Goal: Find specific page/section: Find specific page/section

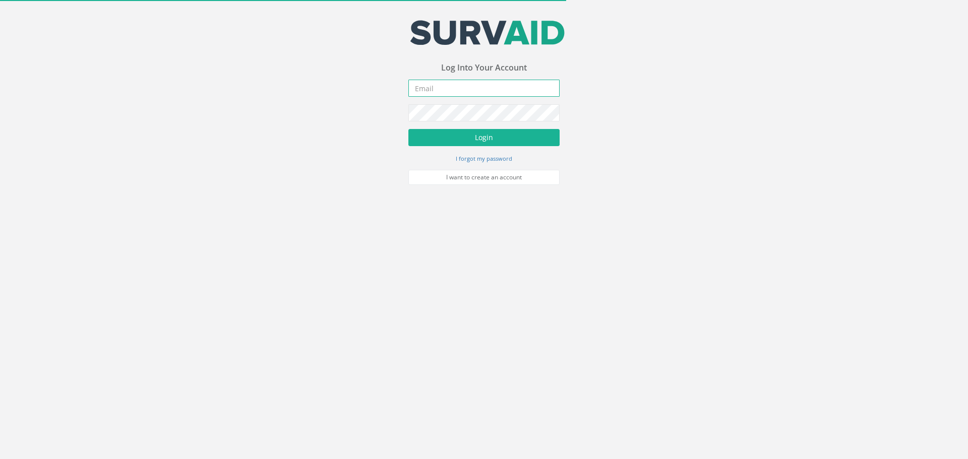
click at [429, 84] on input "email" at bounding box center [484, 88] width 151 height 17
type input "[EMAIL_ADDRESS][DOMAIN_NAME]"
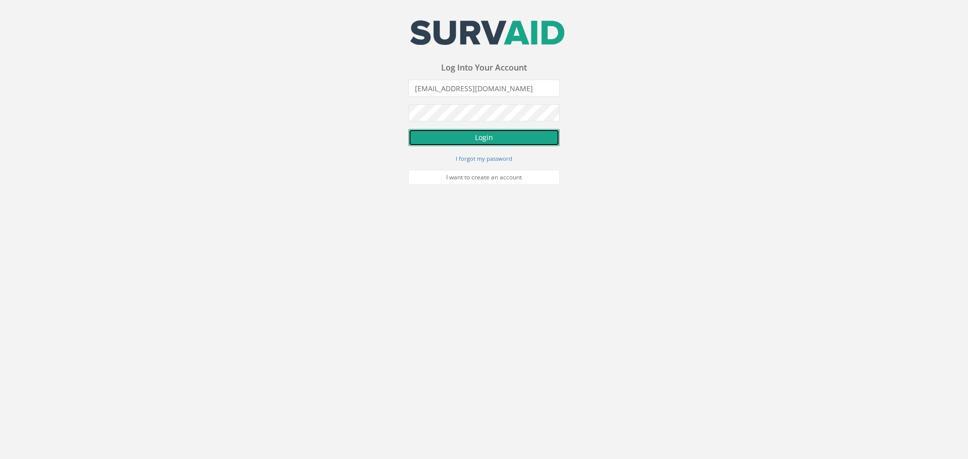
click at [485, 137] on button "Login" at bounding box center [484, 137] width 151 height 17
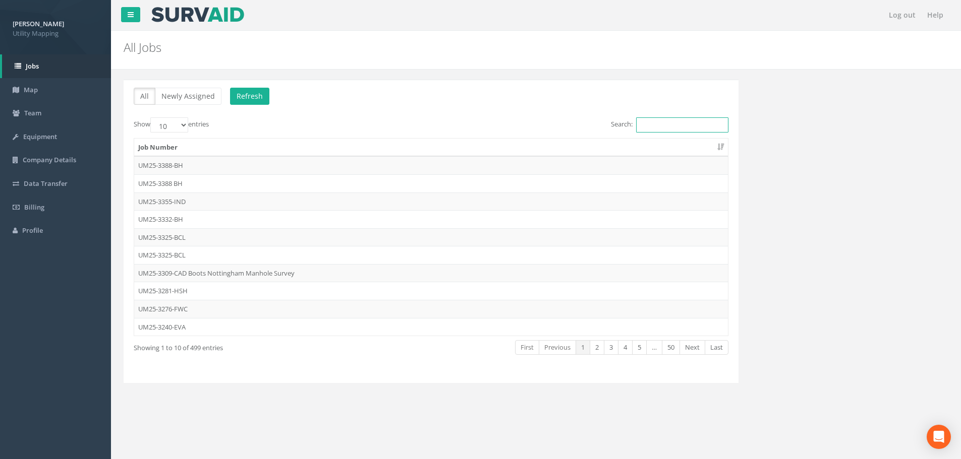
click at [658, 123] on input "Search:" at bounding box center [682, 125] width 92 height 15
click at [645, 123] on input "Search:" at bounding box center [682, 125] width 92 height 15
type input "6"
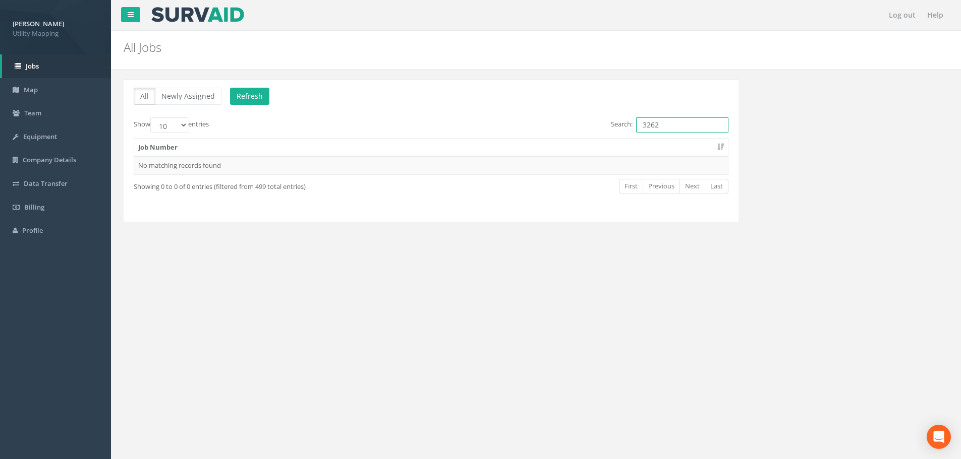
drag, startPoint x: 671, startPoint y: 131, endPoint x: 585, endPoint y: 132, distance: 85.7
click at [585, 132] on div "Search: 3262" at bounding box center [583, 127] width 290 height 18
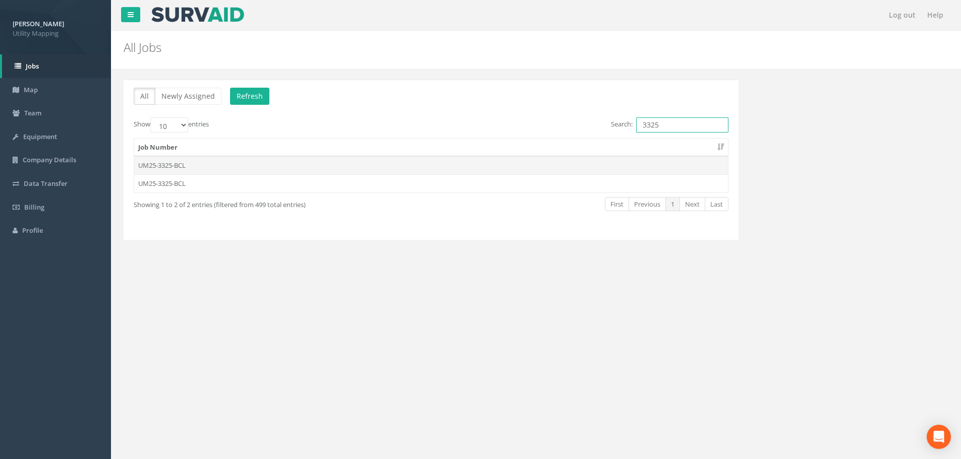
type input "3325"
click at [451, 161] on td "UM25-3325-BCL" at bounding box center [431, 165] width 594 height 18
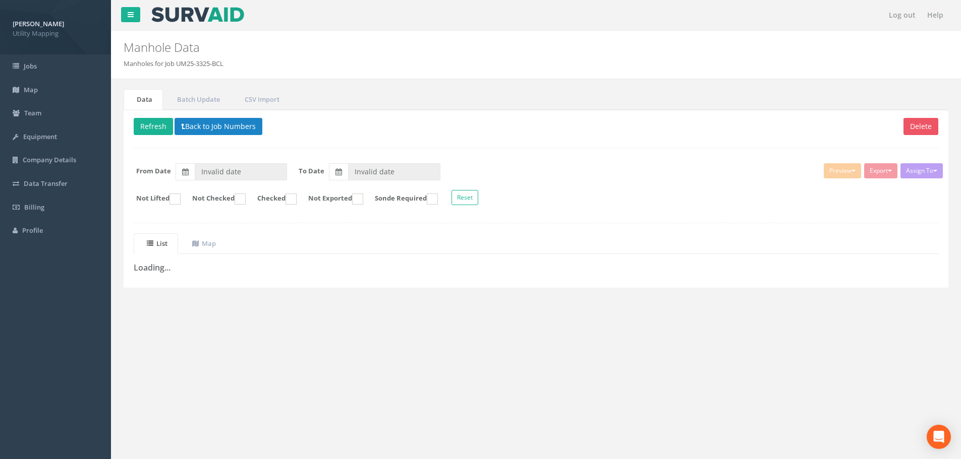
type input "[DATE]"
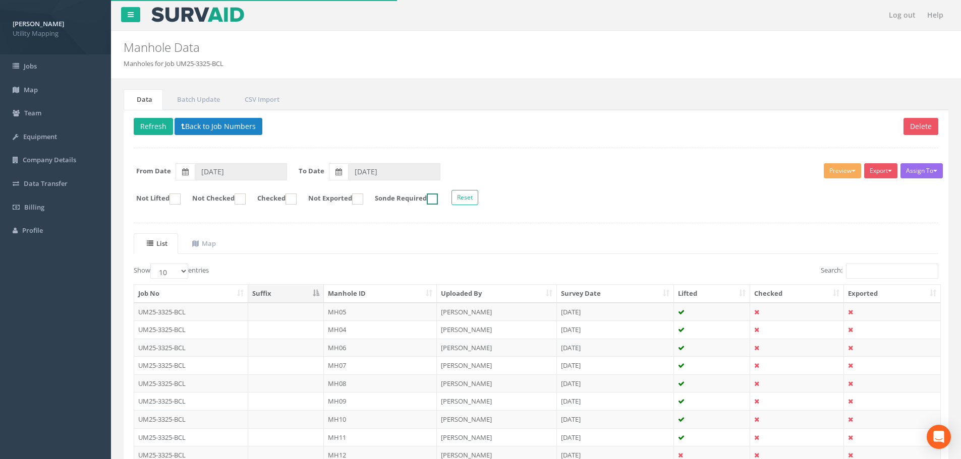
scroll to position [50, 0]
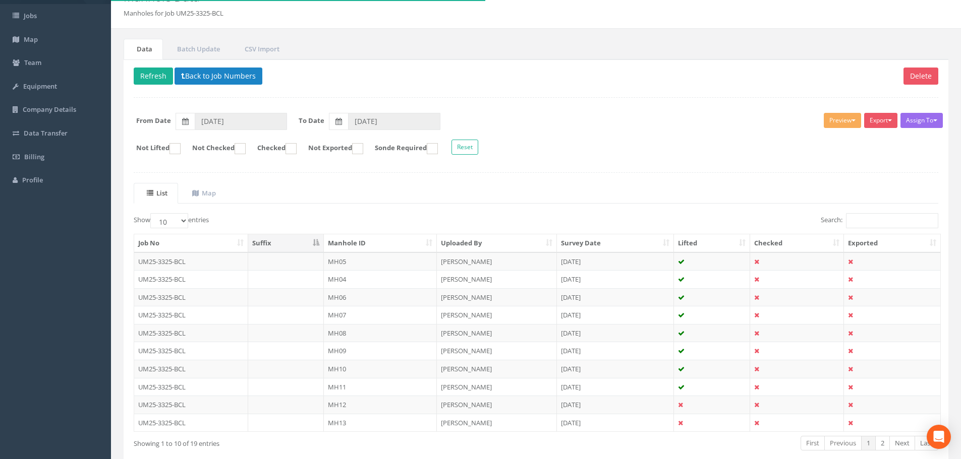
click at [384, 246] on th "Manhole ID" at bounding box center [380, 244] width 113 height 18
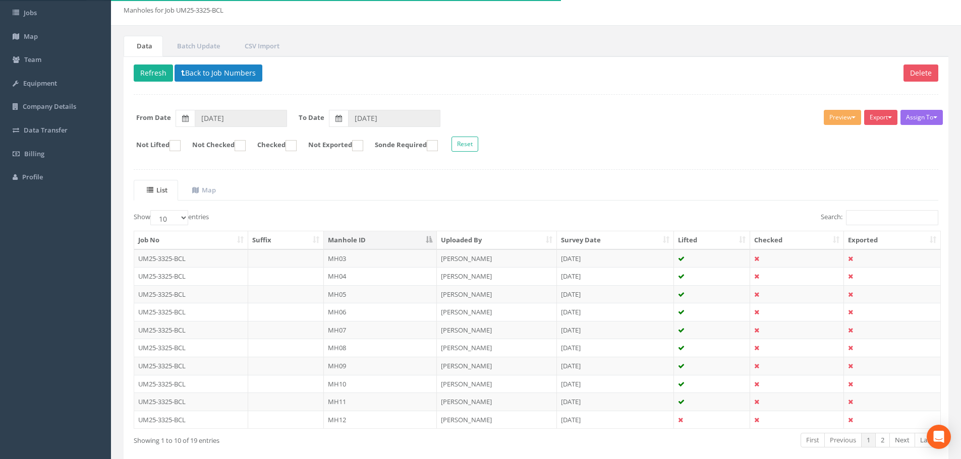
scroll to position [101, 0]
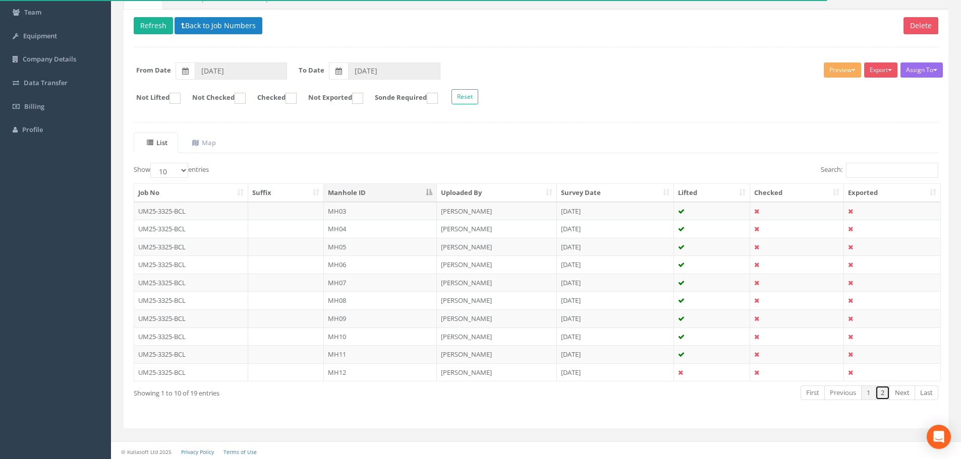
click at [882, 395] on link "2" at bounding box center [882, 393] width 15 height 15
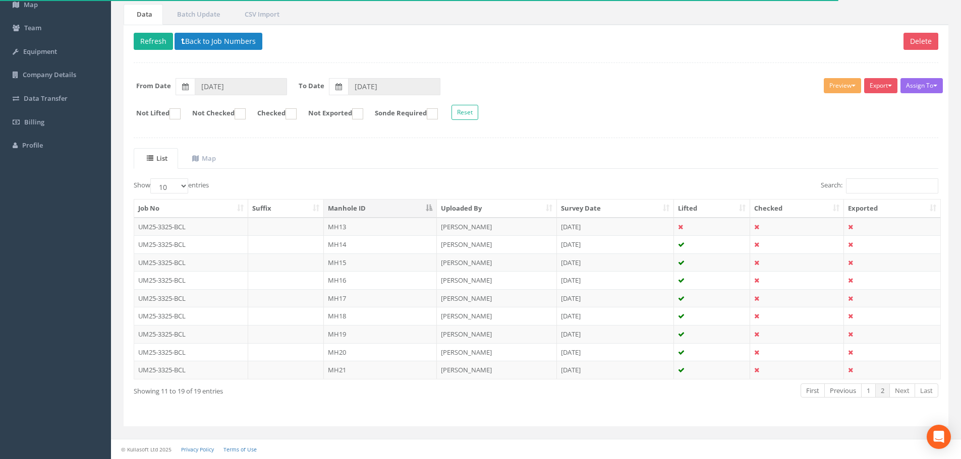
scroll to position [85, 0]
click at [871, 396] on link "1" at bounding box center [868, 391] width 15 height 15
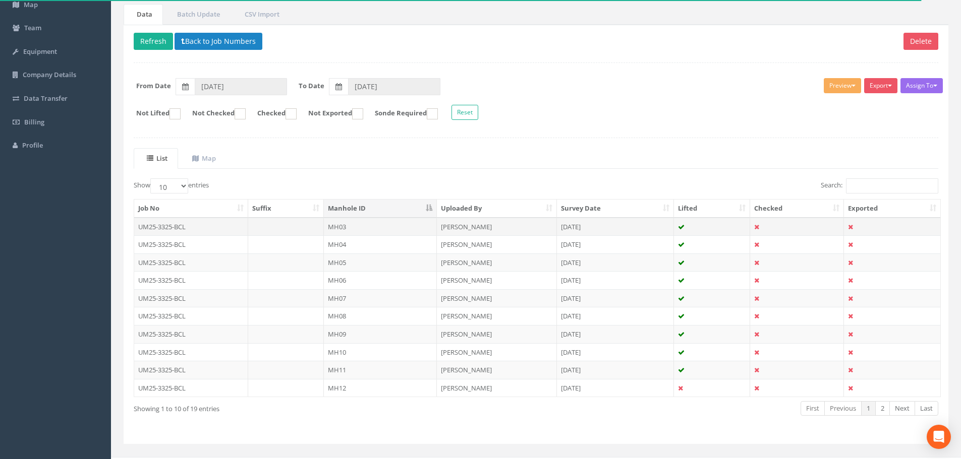
click at [385, 224] on td "MH03" at bounding box center [380, 227] width 113 height 18
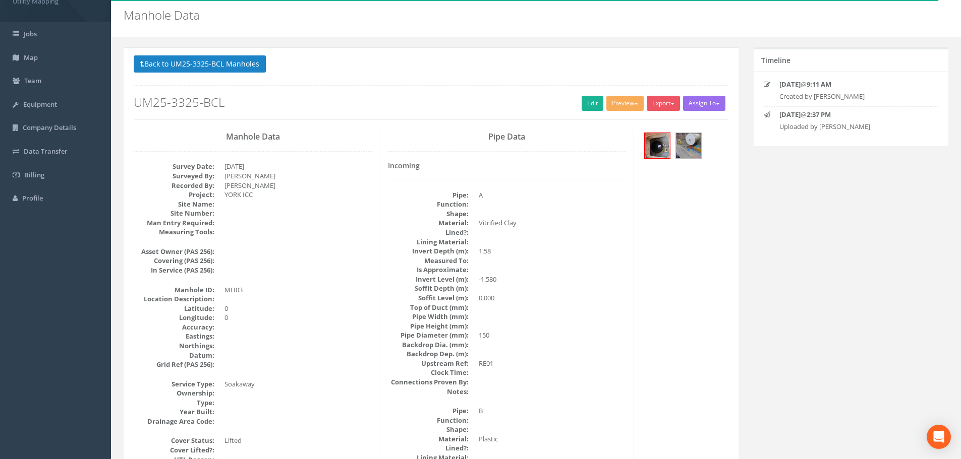
scroll to position [50, 0]
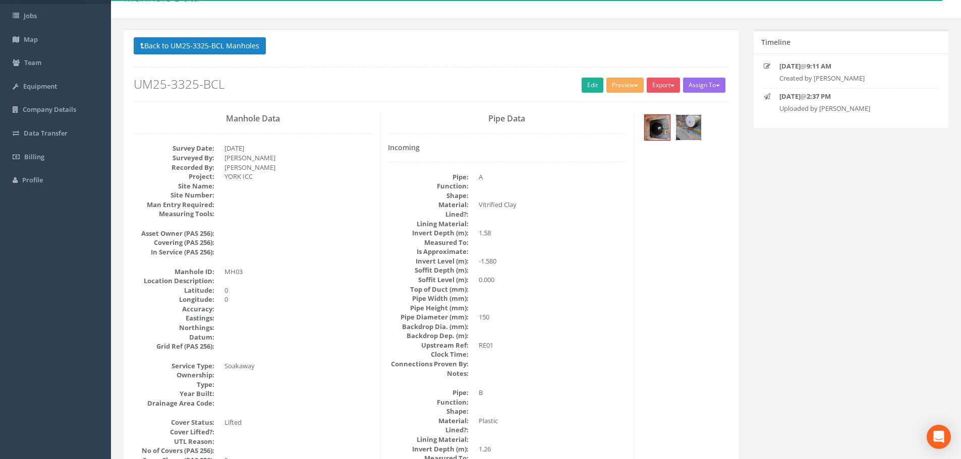
click at [695, 127] on img at bounding box center [688, 127] width 25 height 25
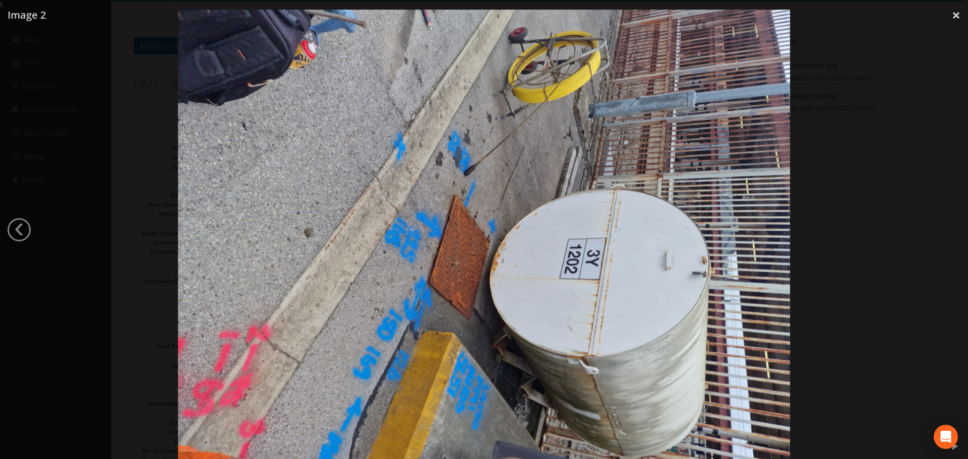
click at [880, 173] on div at bounding box center [484, 239] width 968 height 459
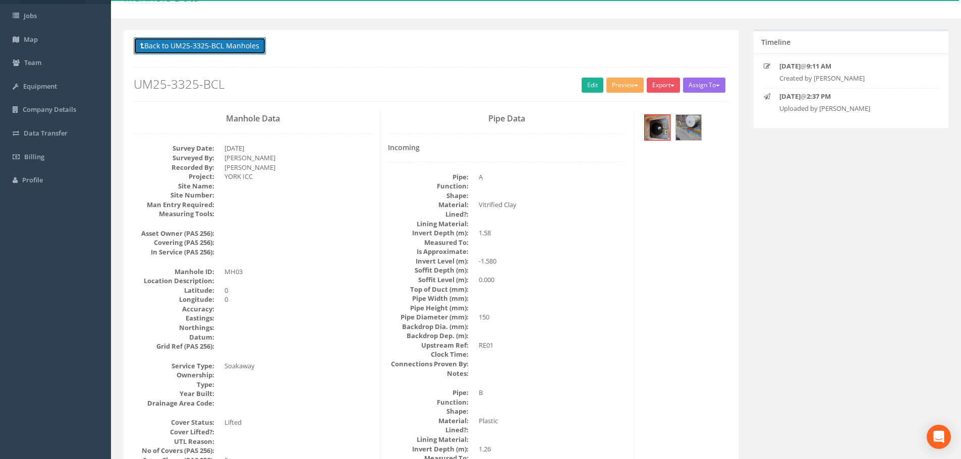
click at [241, 46] on button "Back to UM25-3325-BCL Manholes" at bounding box center [200, 45] width 132 height 17
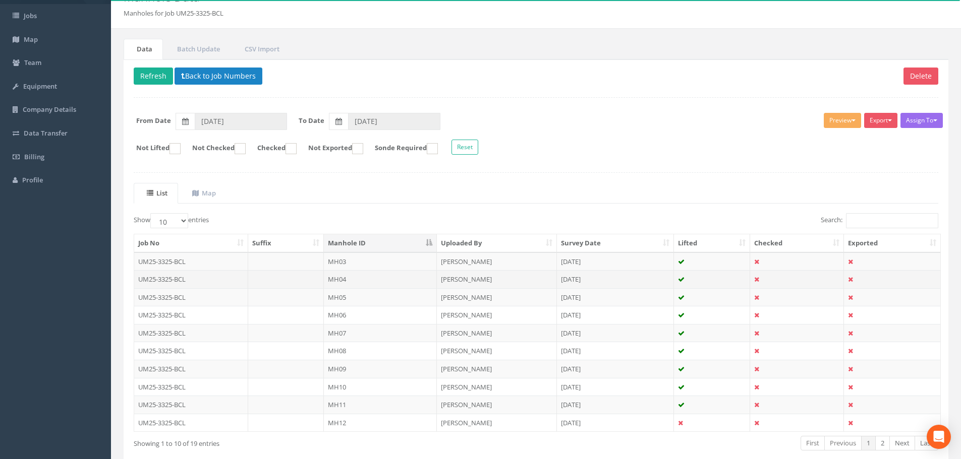
click at [378, 284] on td "MH04" at bounding box center [380, 279] width 113 height 18
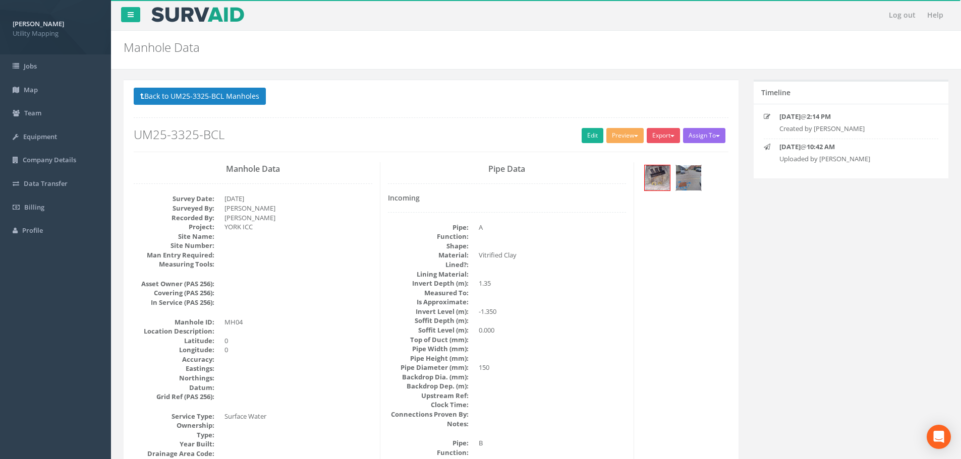
click at [690, 181] on img at bounding box center [688, 177] width 25 height 25
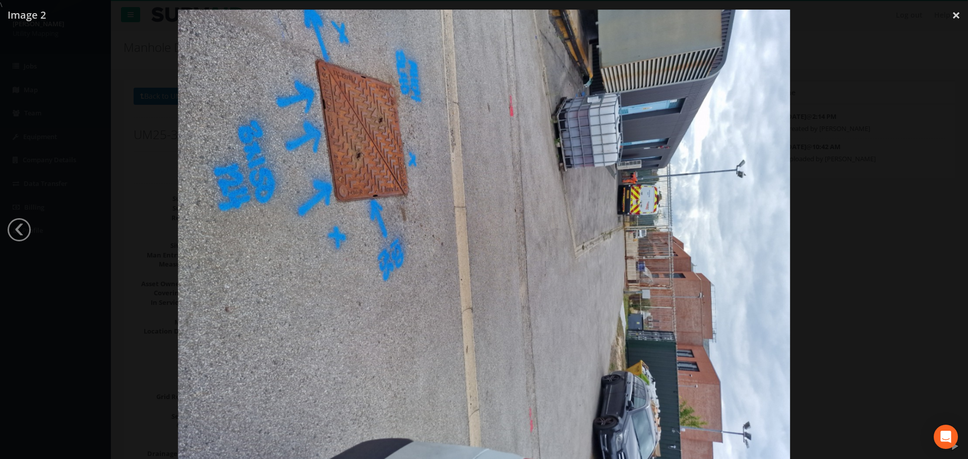
click at [97, 164] on div at bounding box center [484, 239] width 968 height 459
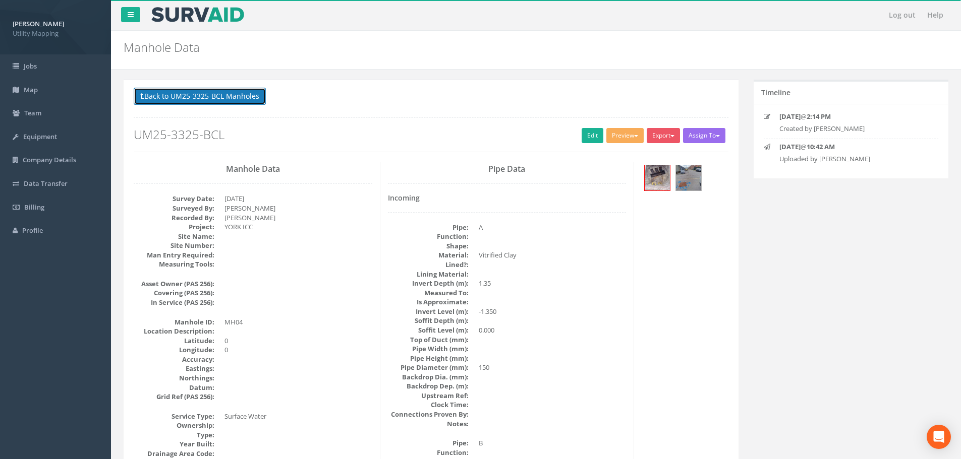
click at [227, 99] on button "Back to UM25-3325-BCL Manholes" at bounding box center [200, 96] width 132 height 17
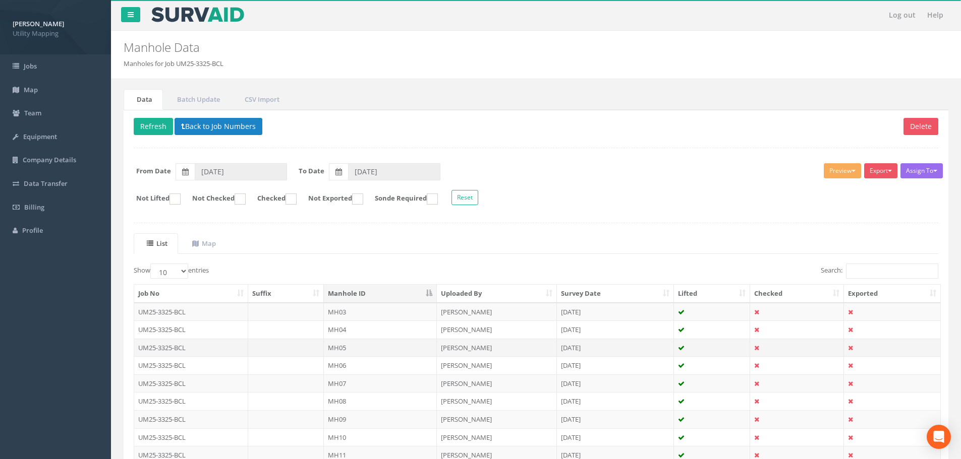
click at [369, 347] on td "MH05" at bounding box center [380, 348] width 113 height 18
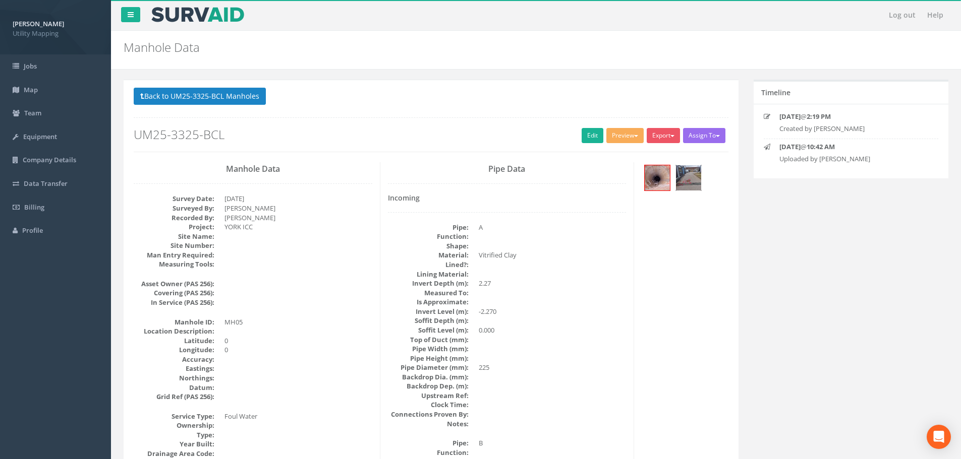
click at [686, 180] on img at bounding box center [688, 177] width 25 height 25
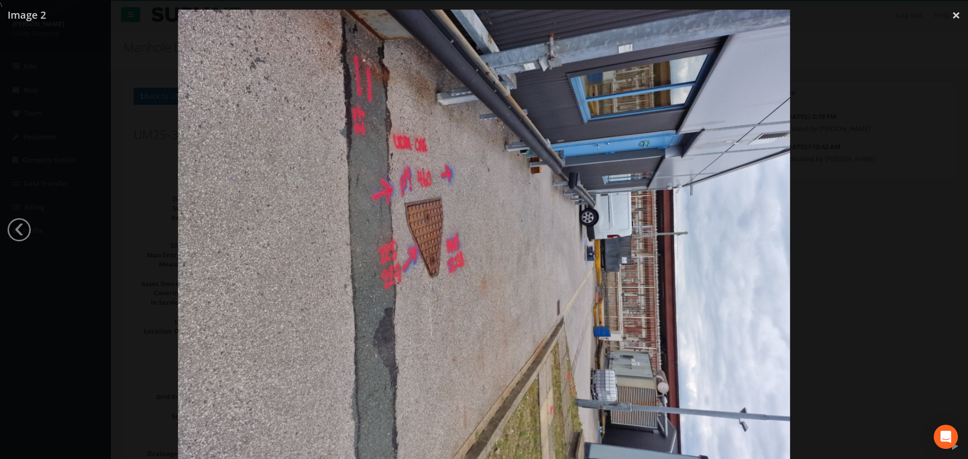
click at [100, 226] on div at bounding box center [484, 239] width 968 height 459
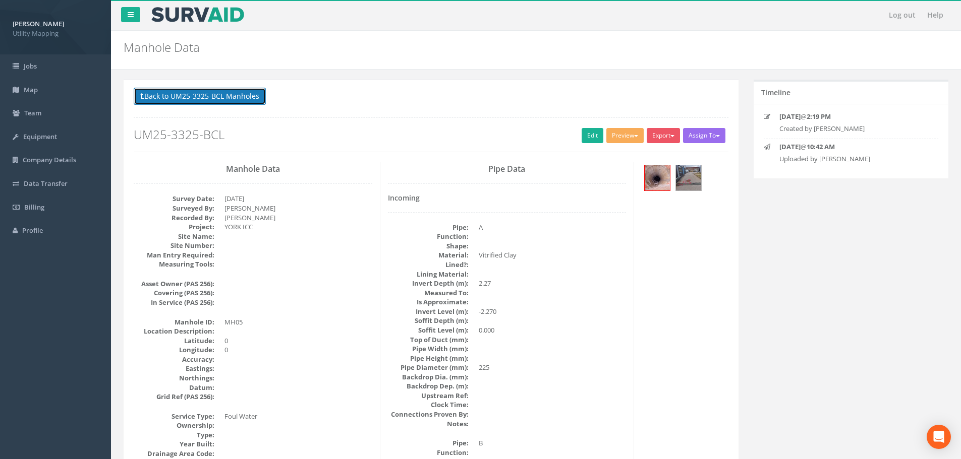
click at [189, 89] on button "Back to UM25-3325-BCL Manholes" at bounding box center [200, 96] width 132 height 17
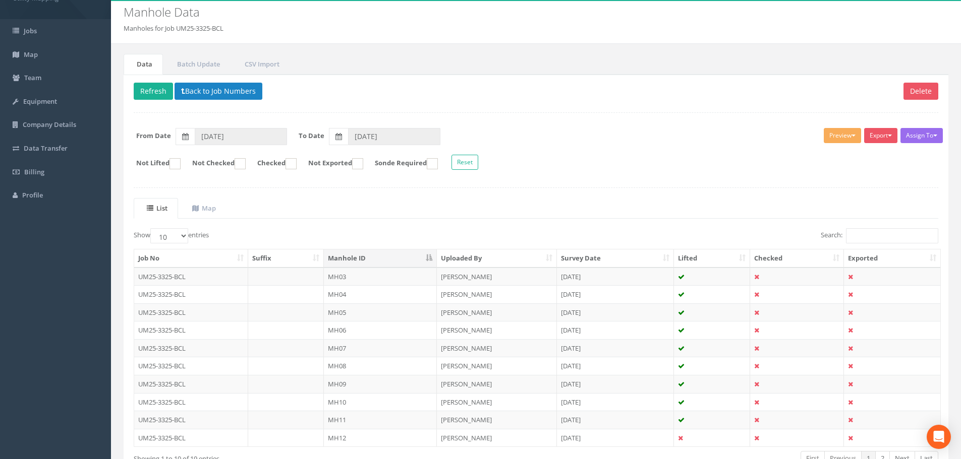
scroll to position [101, 0]
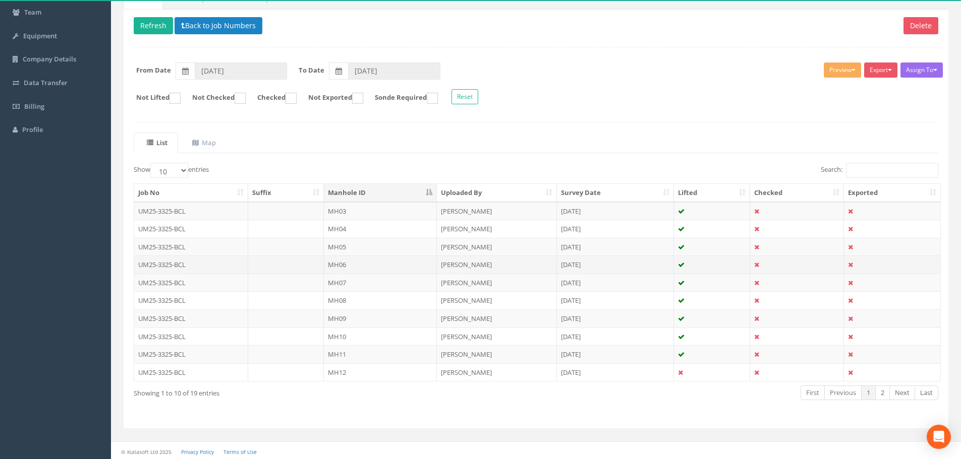
click at [374, 269] on td "MH06" at bounding box center [380, 265] width 113 height 18
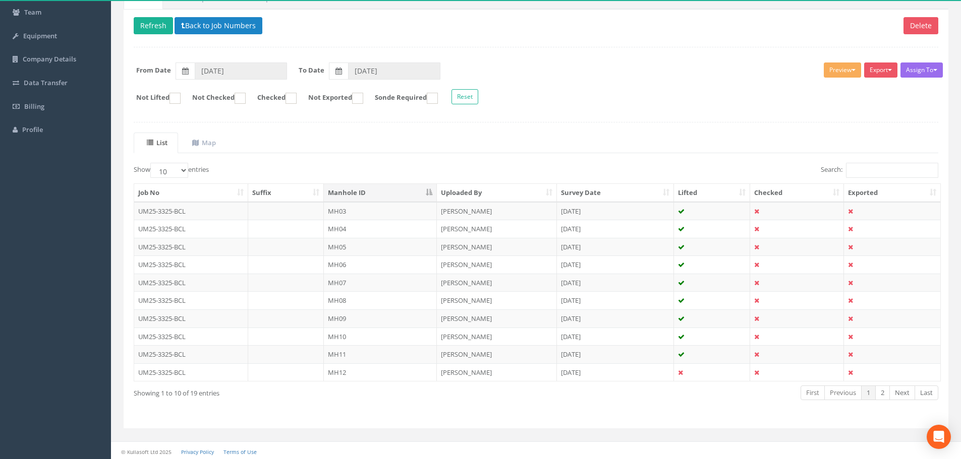
scroll to position [0, 0]
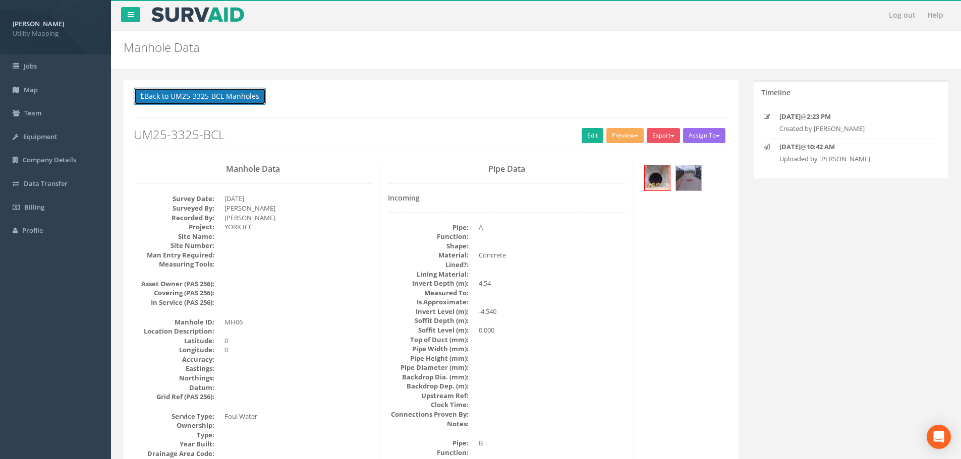
click at [232, 91] on button "Back to UM25-3325-BCL Manholes" at bounding box center [200, 96] width 132 height 17
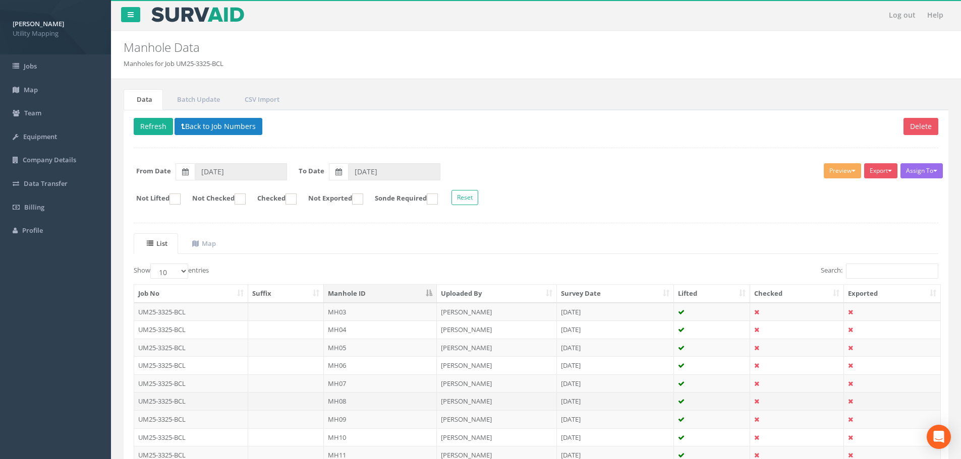
click at [364, 402] on td "MH08" at bounding box center [380, 401] width 113 height 18
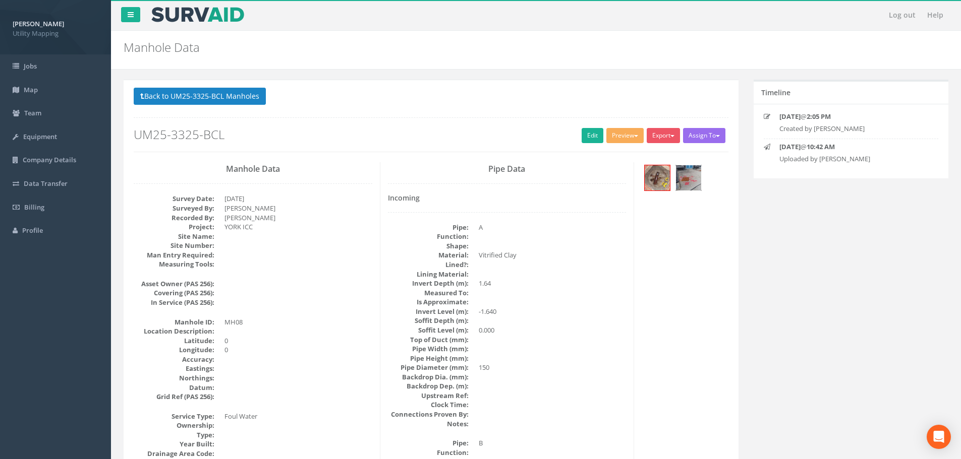
click at [689, 179] on img at bounding box center [688, 177] width 25 height 25
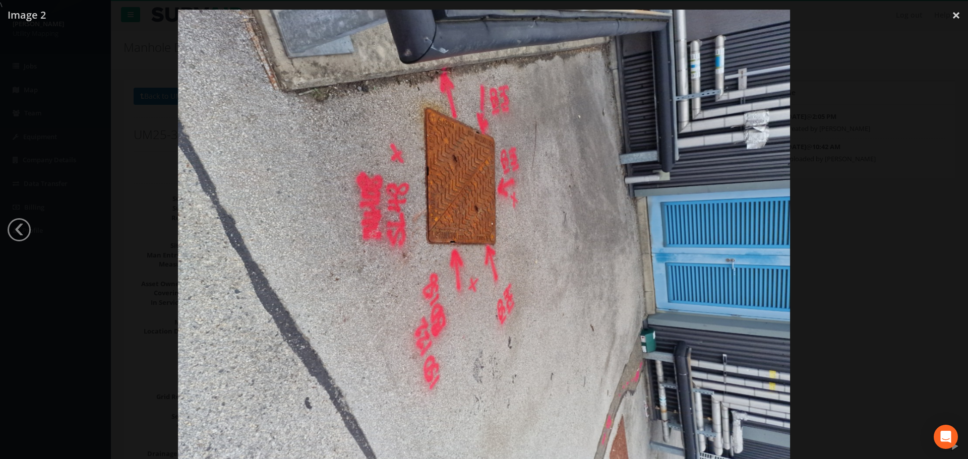
click at [104, 160] on div at bounding box center [484, 239] width 968 height 459
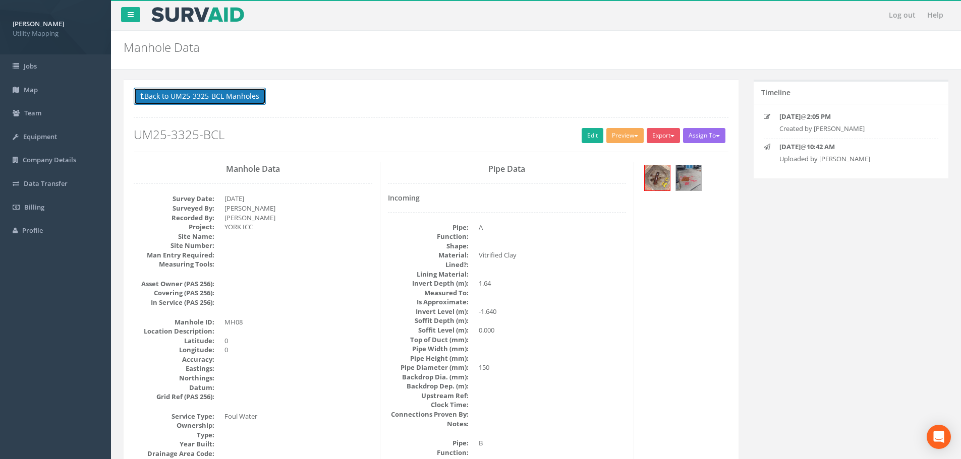
click at [215, 91] on button "Back to UM25-3325-BCL Manholes" at bounding box center [200, 96] width 132 height 17
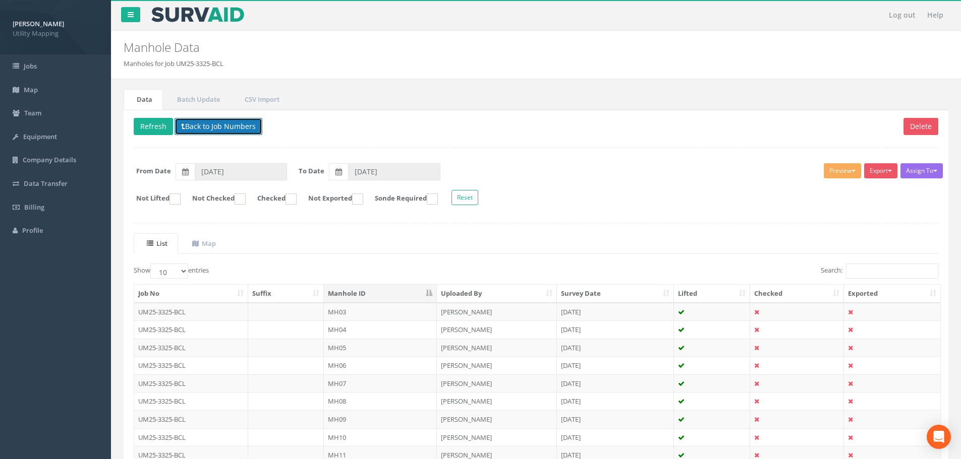
click at [204, 127] on button "Back to Job Numbers" at bounding box center [219, 126] width 88 height 17
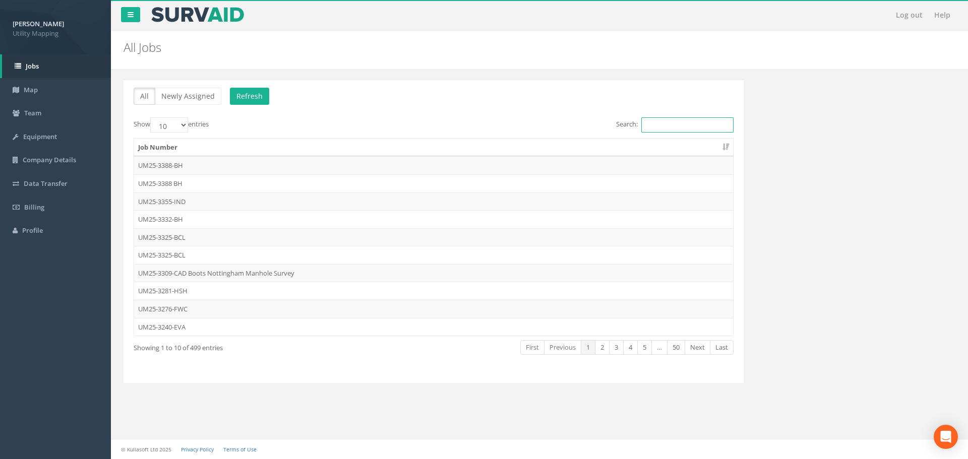
click at [707, 126] on input "Search:" at bounding box center [688, 125] width 92 height 15
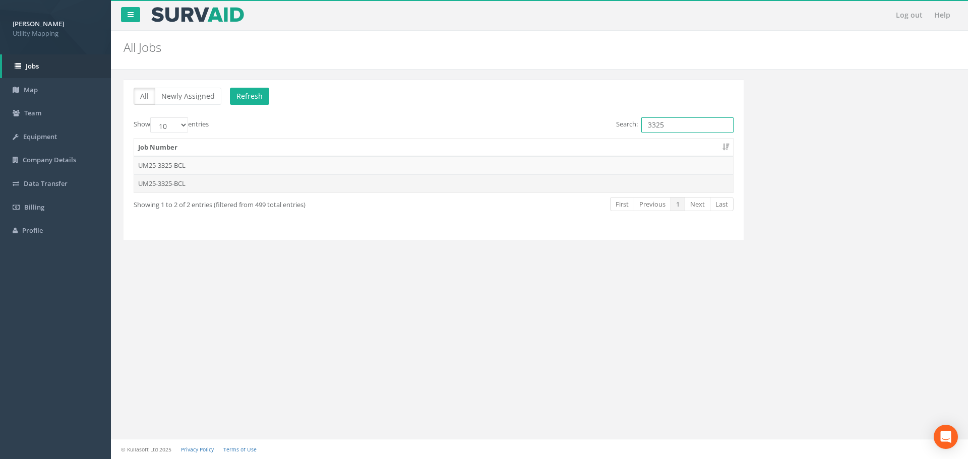
type input "3325"
click at [416, 186] on td "UM25-3325-BCL" at bounding box center [433, 184] width 599 height 18
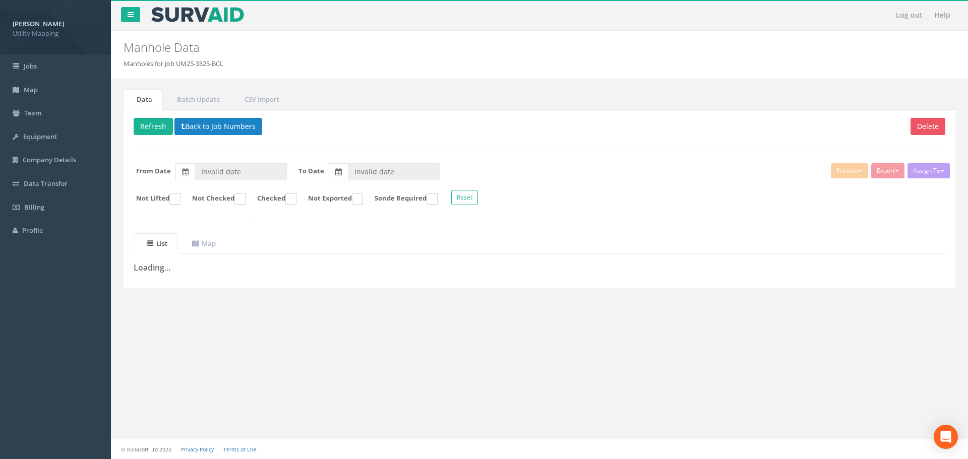
type input "[DATE]"
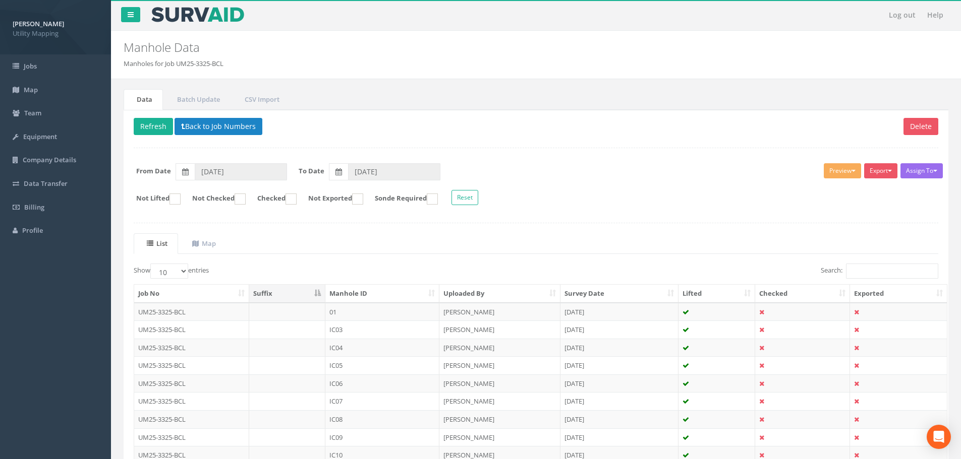
click at [382, 296] on th "Manhole ID" at bounding box center [382, 294] width 114 height 18
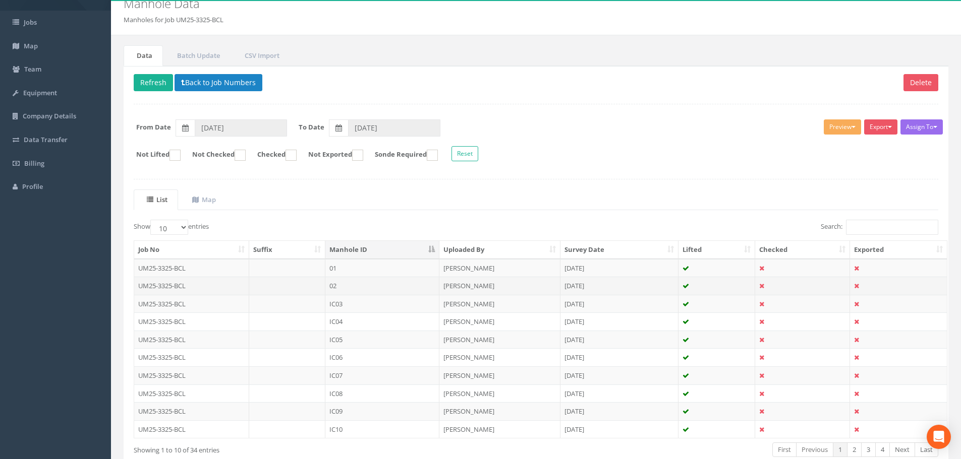
scroll to position [101, 0]
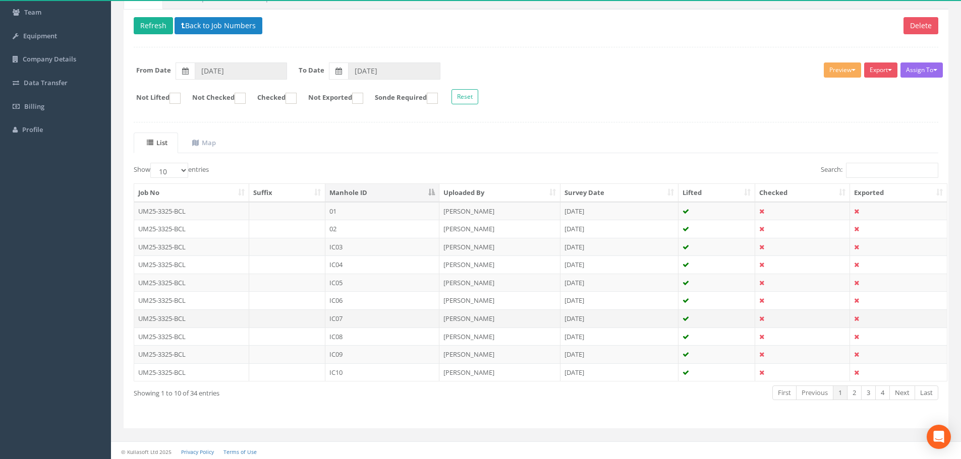
click at [358, 319] on td "IC07" at bounding box center [382, 319] width 114 height 18
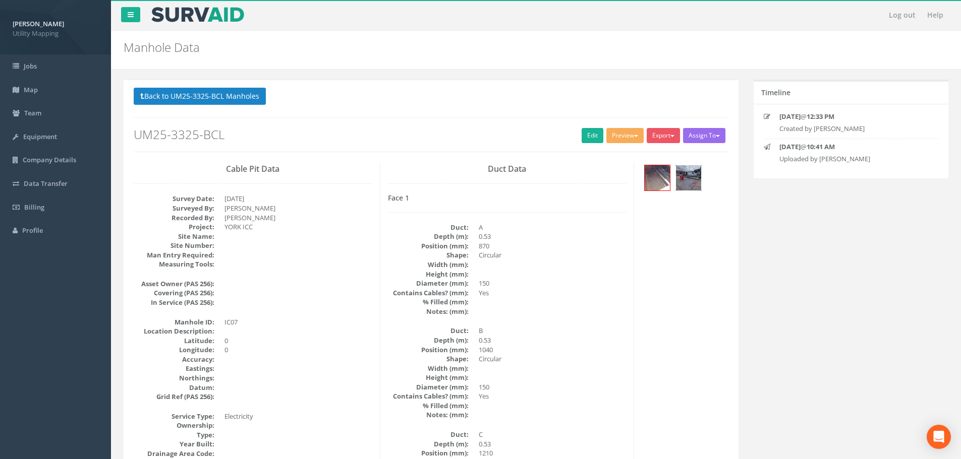
click at [692, 183] on img at bounding box center [688, 177] width 25 height 25
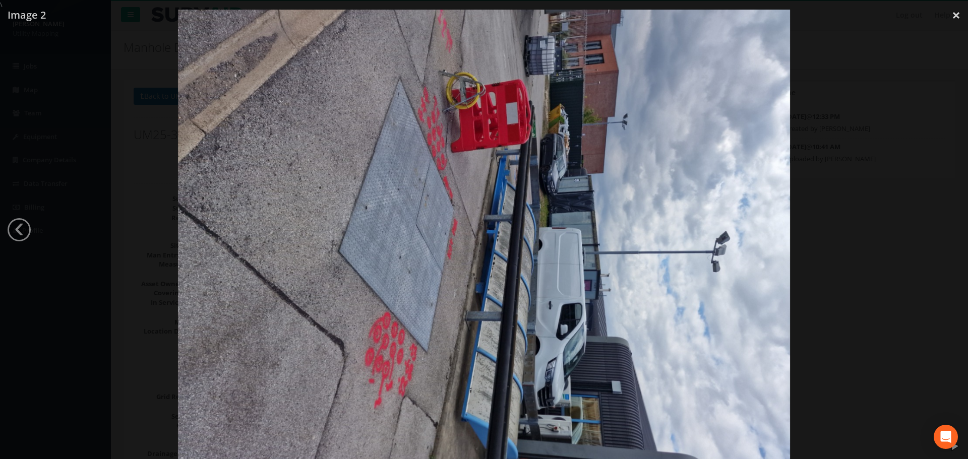
click at [135, 188] on div at bounding box center [484, 239] width 968 height 459
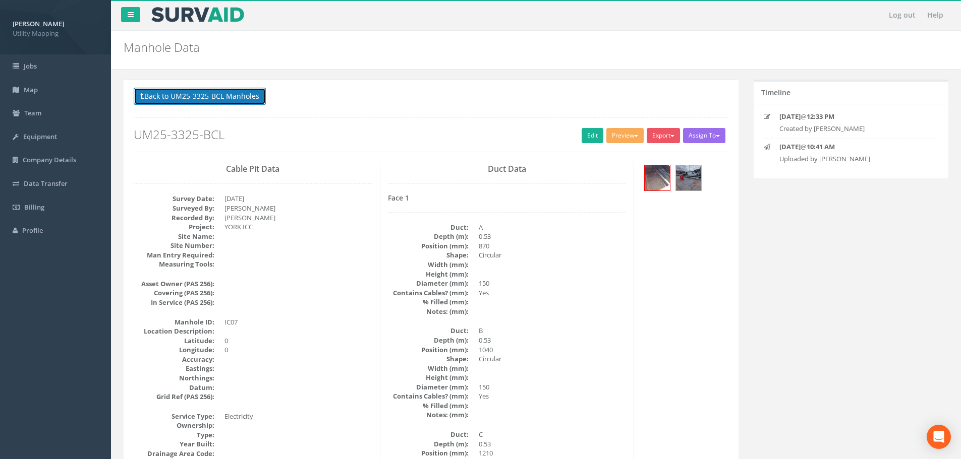
click at [236, 90] on button "Back to UM25-3325-BCL Manholes" at bounding box center [200, 96] width 132 height 17
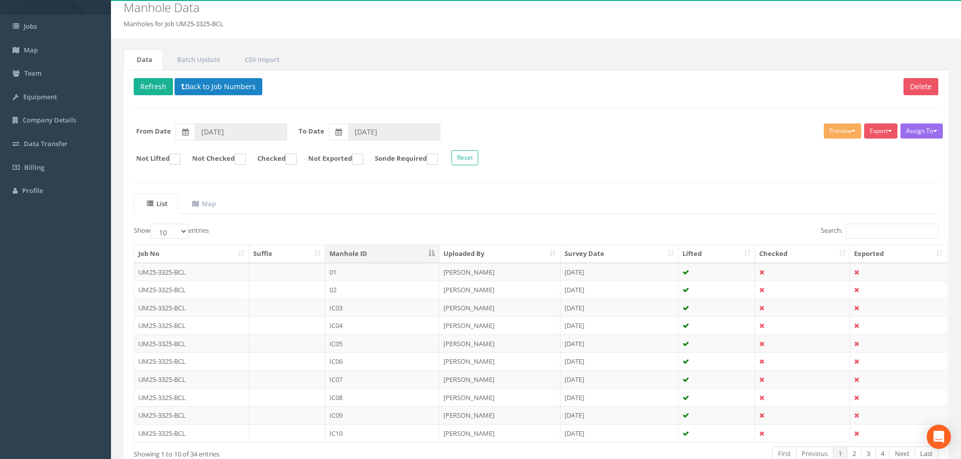
scroll to position [101, 0]
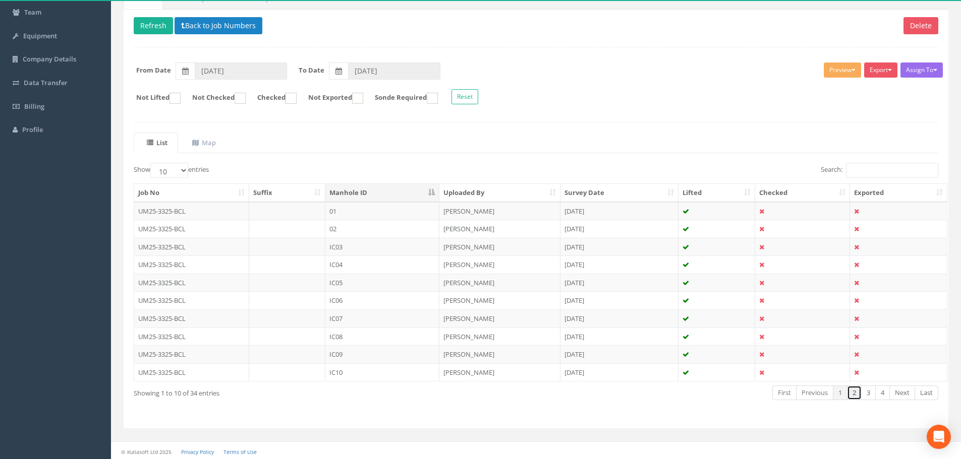
drag, startPoint x: 850, startPoint y: 394, endPoint x: 807, endPoint y: 382, distance: 44.5
click at [850, 395] on link "2" at bounding box center [854, 393] width 15 height 15
click at [370, 234] on td "IC12" at bounding box center [382, 229] width 114 height 18
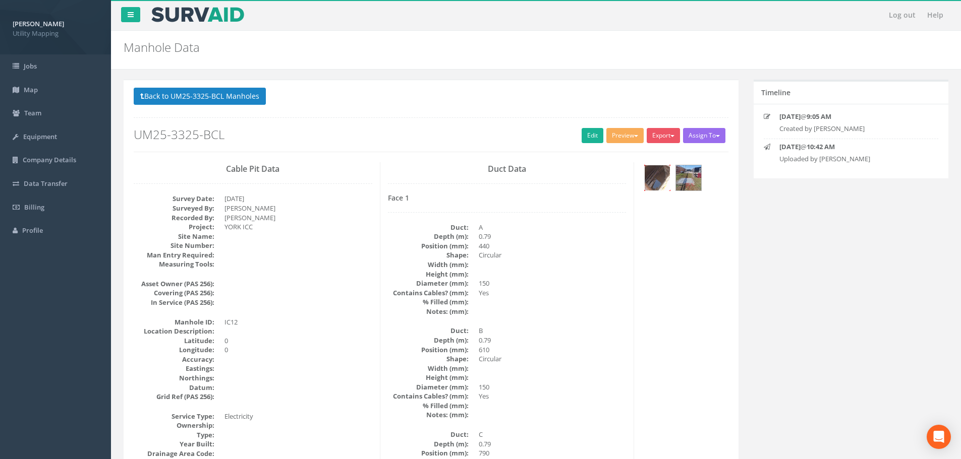
click at [663, 186] on img at bounding box center [657, 177] width 25 height 25
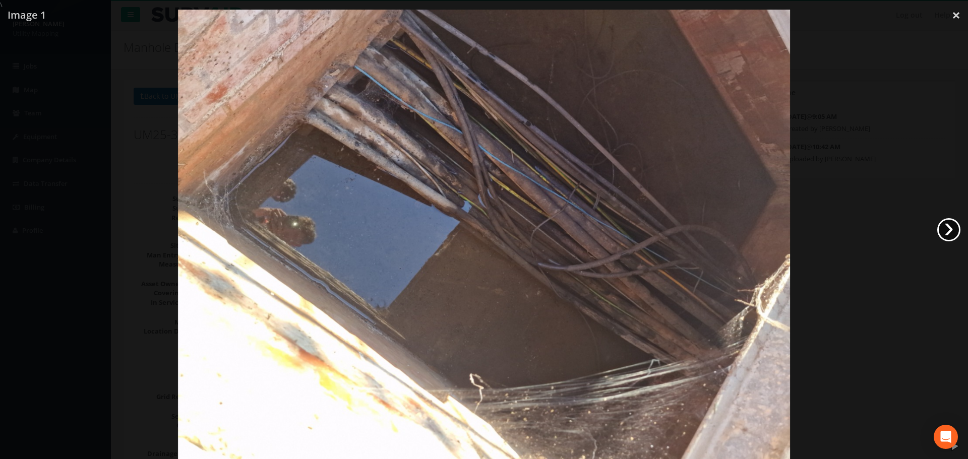
click at [949, 231] on link "›" at bounding box center [949, 229] width 23 height 23
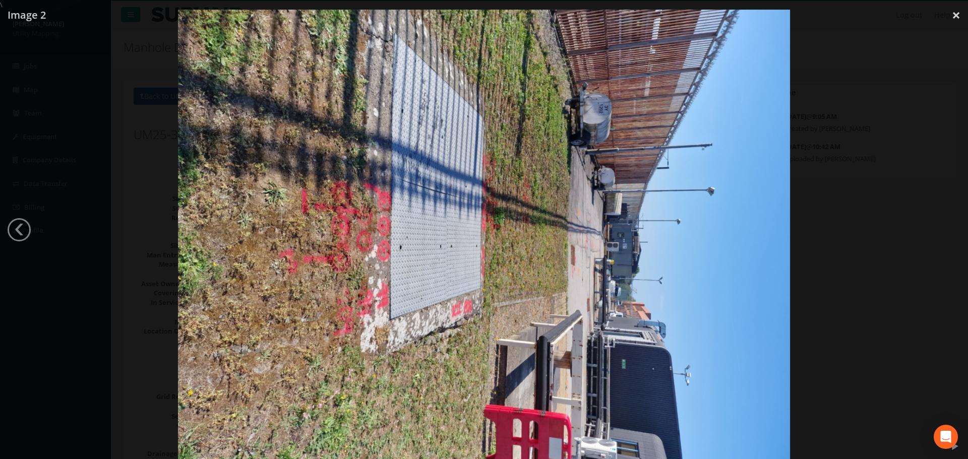
click at [812, 239] on div at bounding box center [484, 239] width 968 height 459
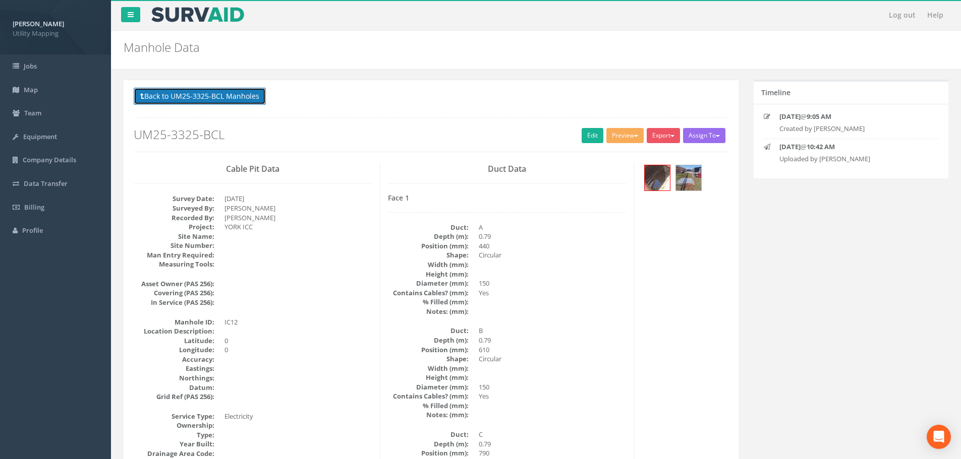
click at [238, 92] on button "Back to UM25-3325-BCL Manholes" at bounding box center [200, 96] width 132 height 17
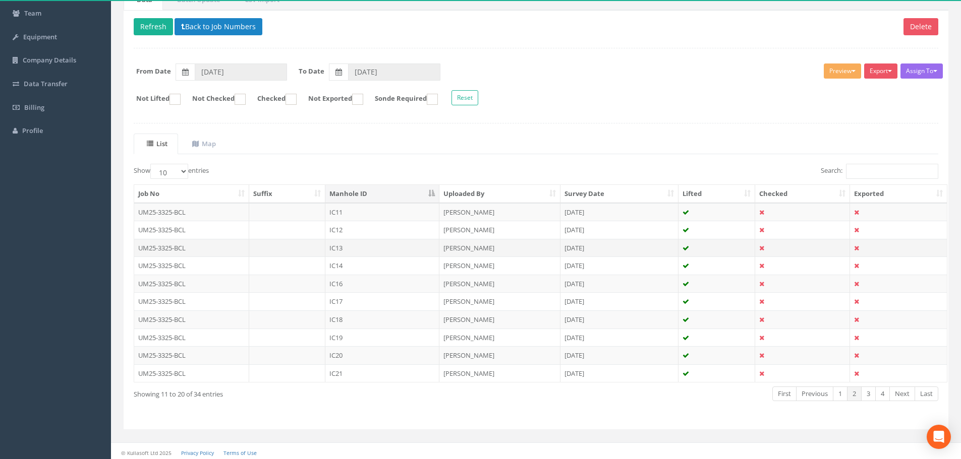
scroll to position [101, 0]
click at [358, 245] on td "IC13" at bounding box center [382, 247] width 114 height 18
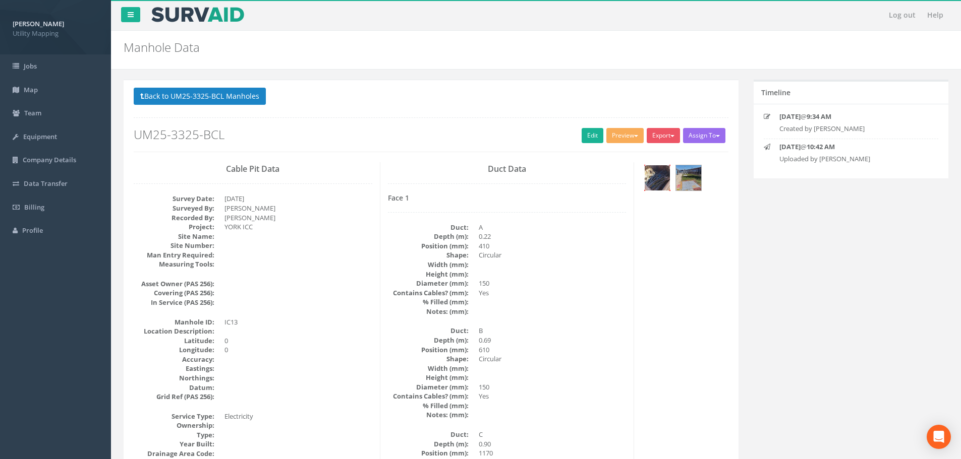
click at [661, 180] on img at bounding box center [657, 177] width 25 height 25
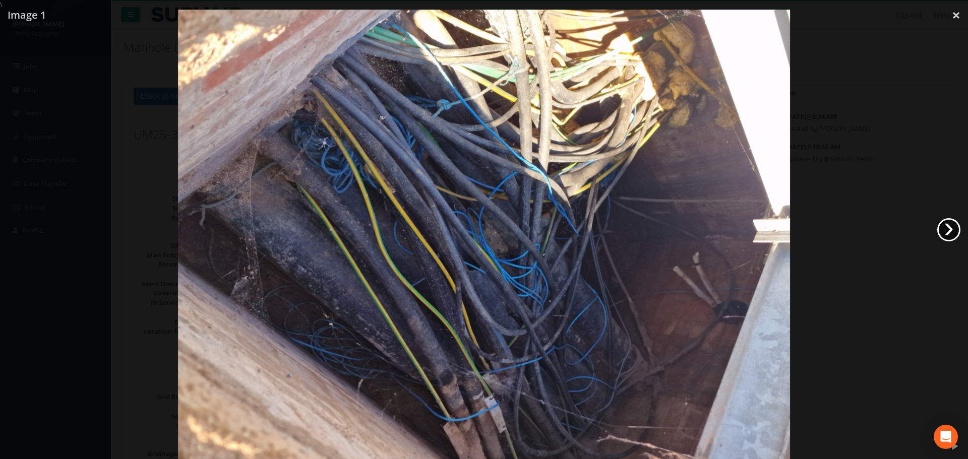
click at [945, 225] on link "›" at bounding box center [949, 229] width 23 height 23
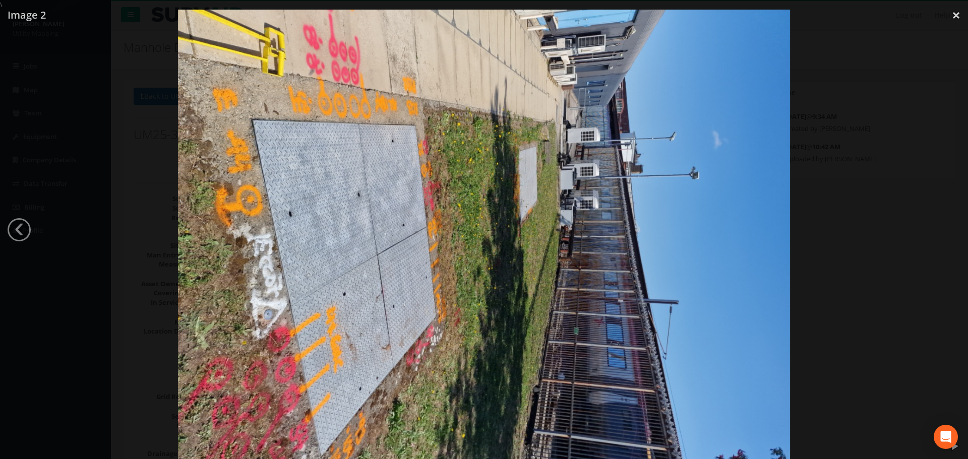
click at [823, 218] on div at bounding box center [484, 239] width 968 height 459
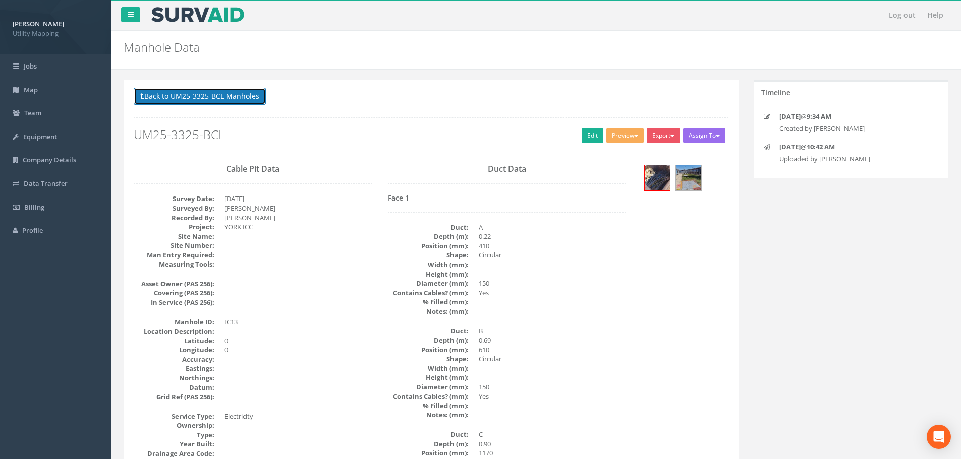
click at [247, 96] on button "Back to UM25-3325-BCL Manholes" at bounding box center [200, 96] width 132 height 17
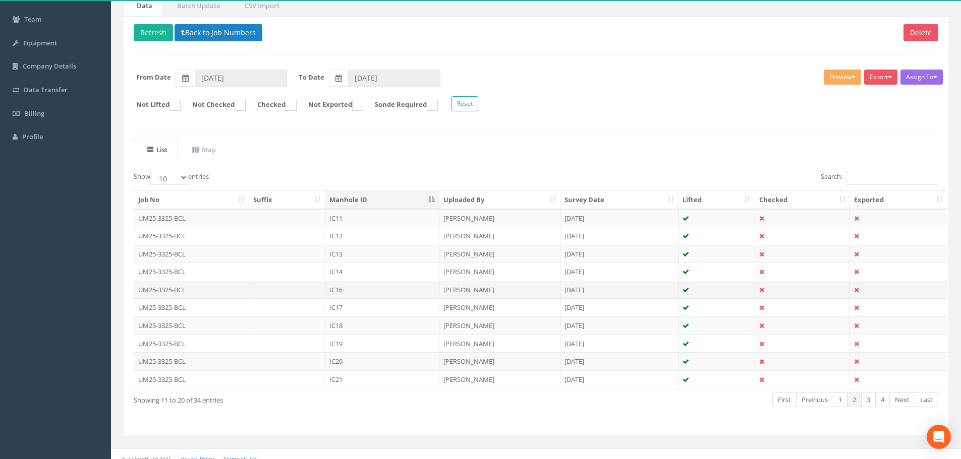
scroll to position [101, 0]
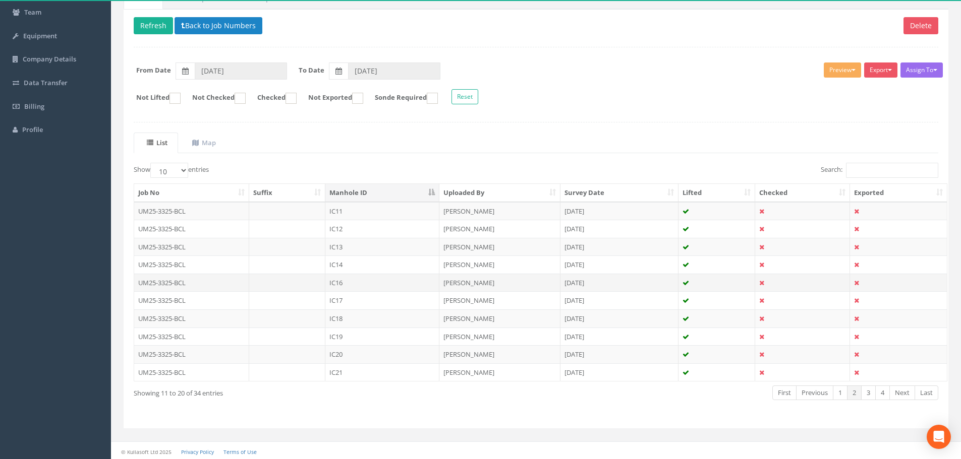
click at [356, 282] on td "IC16" at bounding box center [382, 283] width 114 height 18
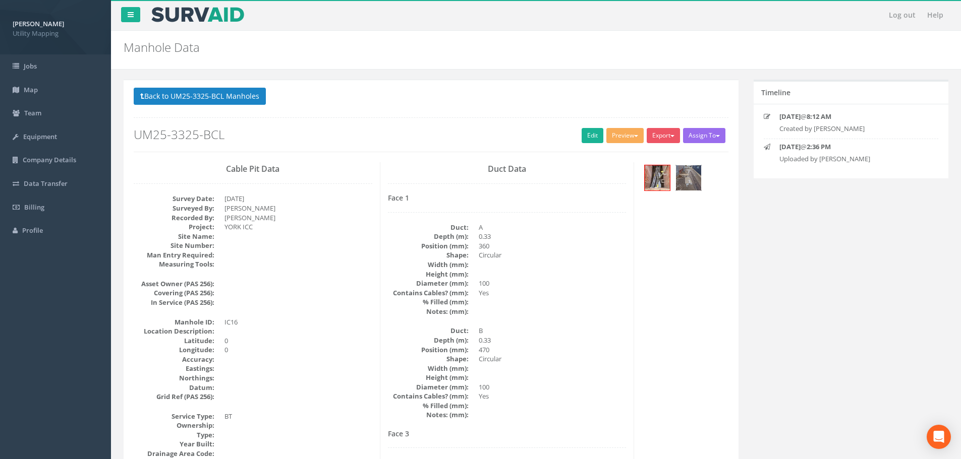
click at [695, 180] on img at bounding box center [688, 177] width 25 height 25
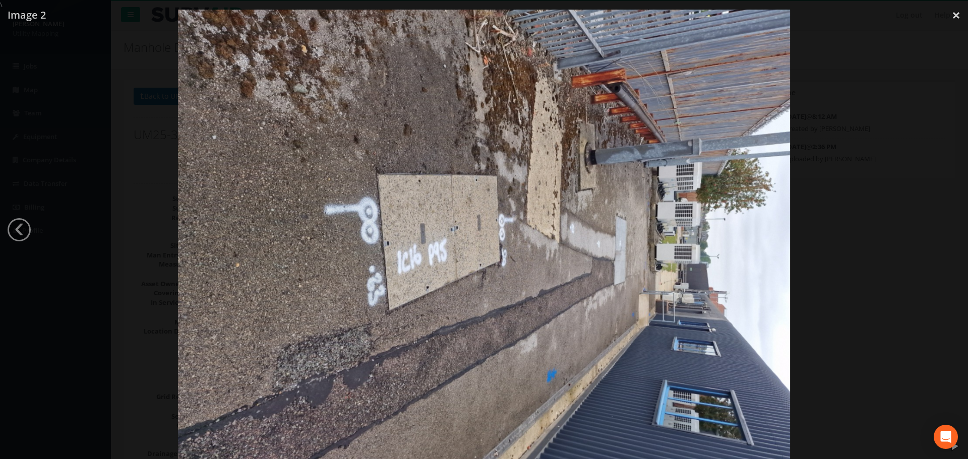
click at [860, 207] on div at bounding box center [484, 239] width 968 height 459
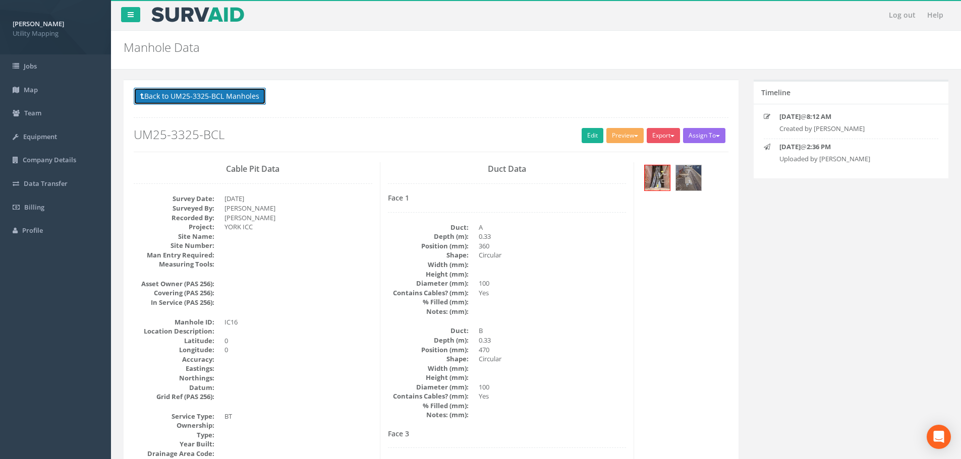
click at [228, 100] on button "Back to UM25-3325-BCL Manholes" at bounding box center [200, 96] width 132 height 17
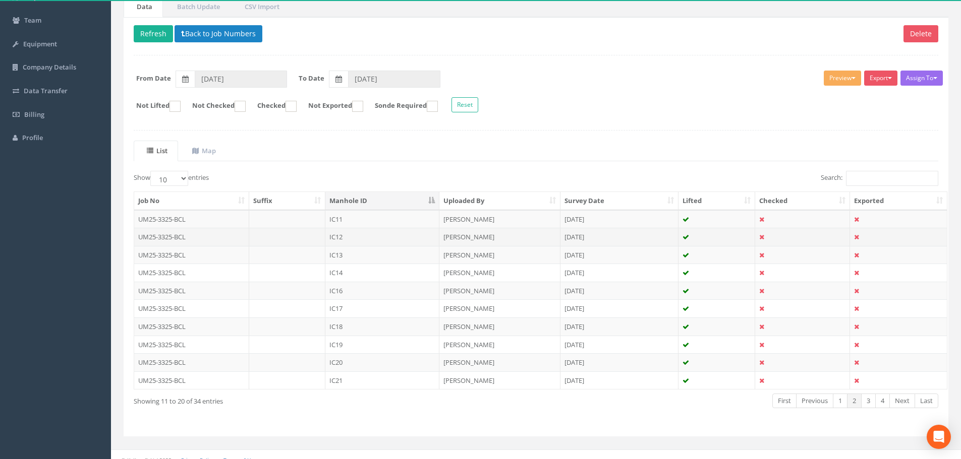
scroll to position [103, 0]
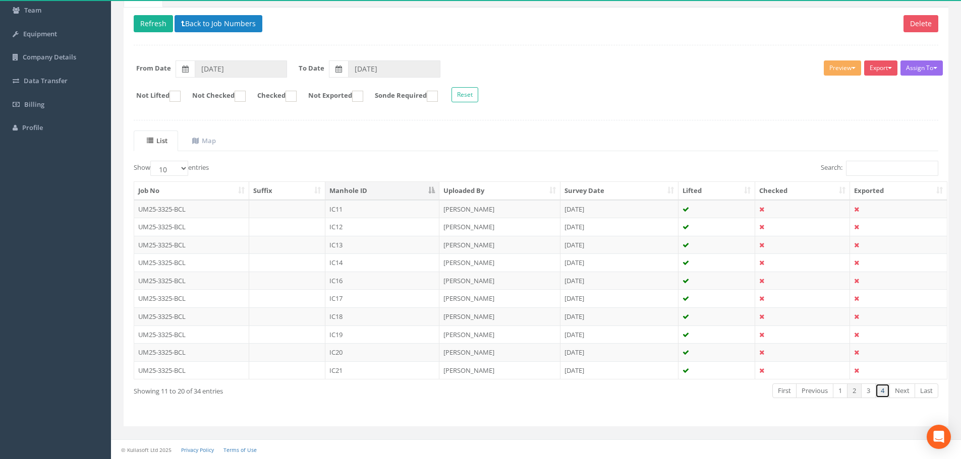
click at [886, 394] on link "4" at bounding box center [882, 391] width 15 height 15
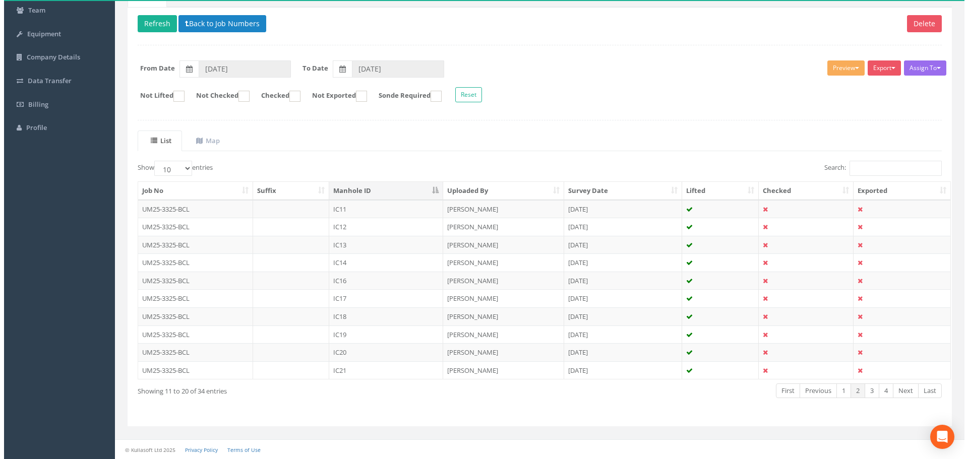
scroll to position [0, 0]
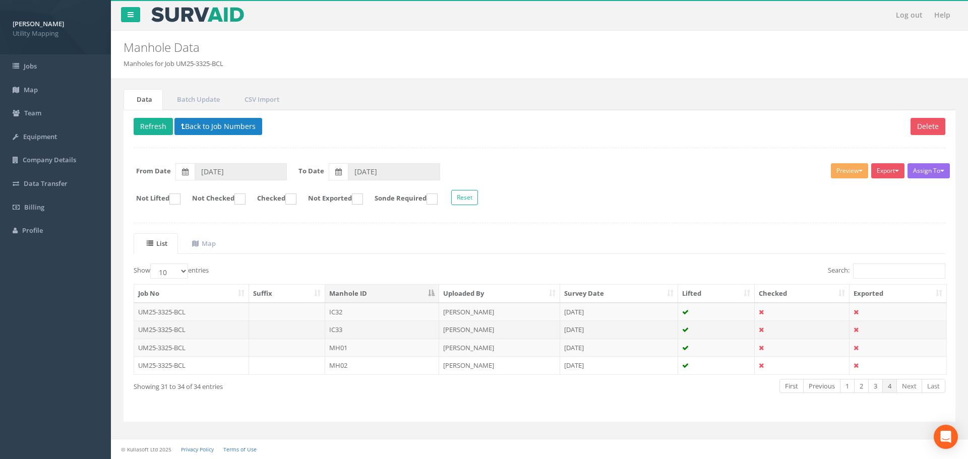
click at [371, 330] on td "IC33" at bounding box center [382, 330] width 114 height 18
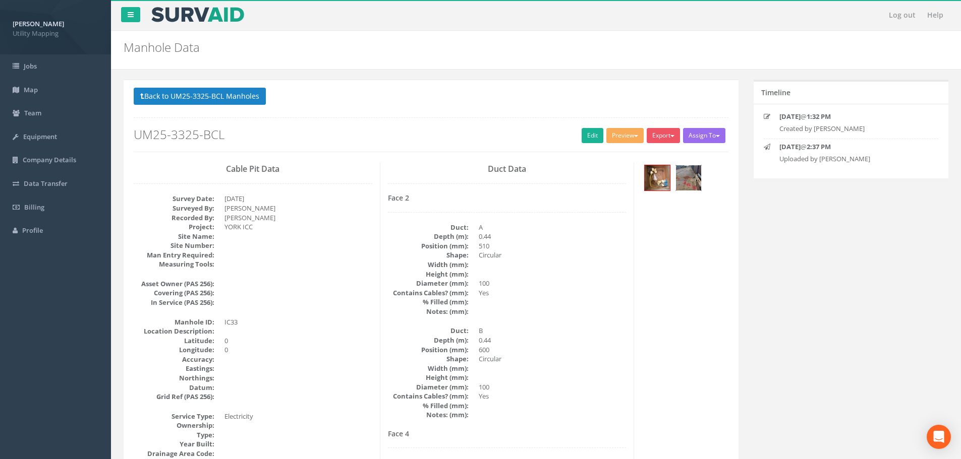
click at [687, 182] on img at bounding box center [688, 177] width 25 height 25
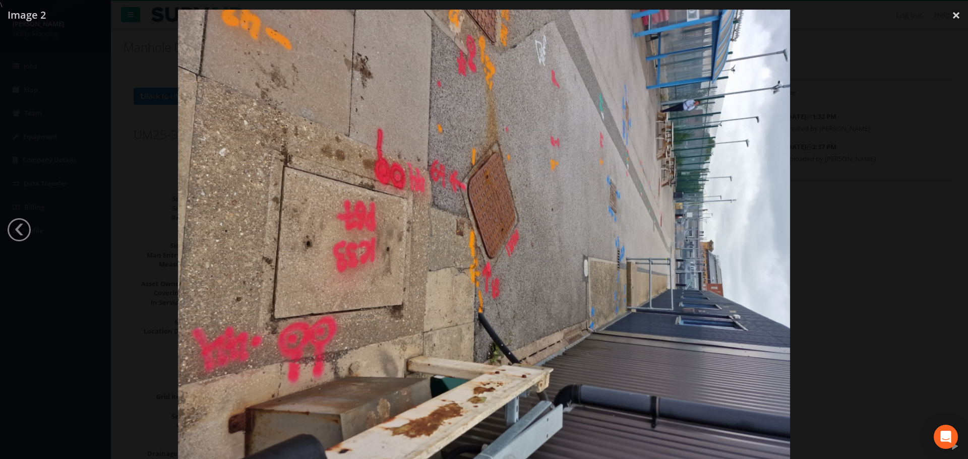
click at [145, 212] on div at bounding box center [484, 239] width 968 height 459
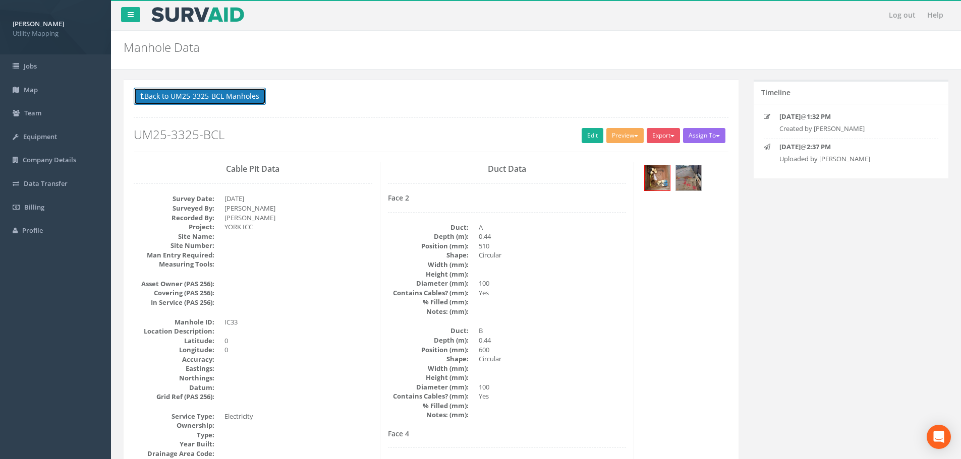
click at [223, 98] on button "Back to UM25-3325-BCL Manholes" at bounding box center [200, 96] width 132 height 17
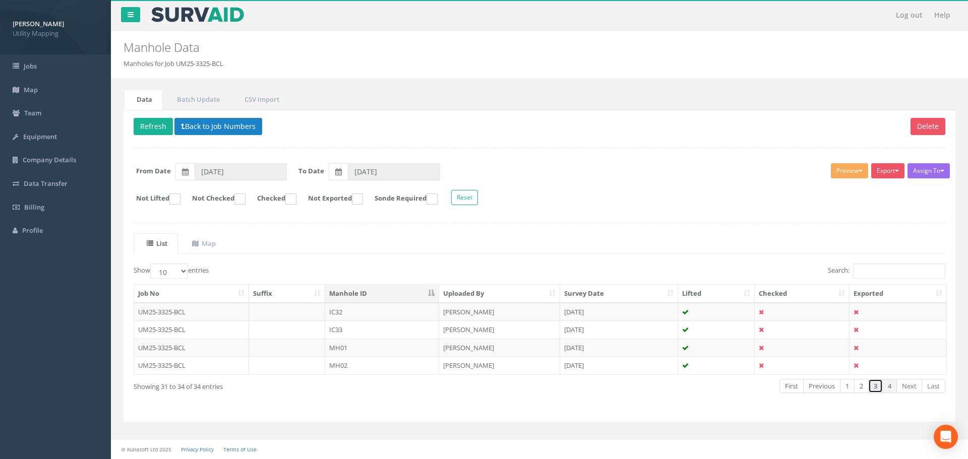
click at [878, 385] on link "3" at bounding box center [876, 386] width 15 height 15
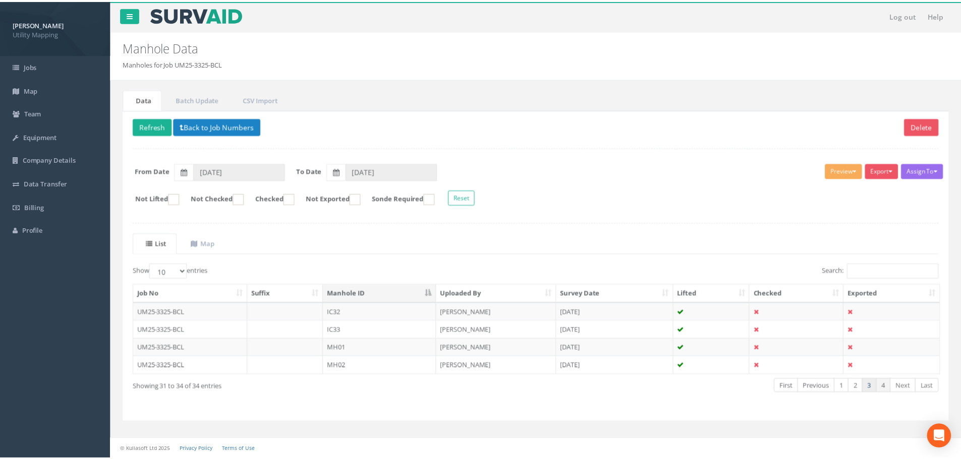
scroll to position [103, 0]
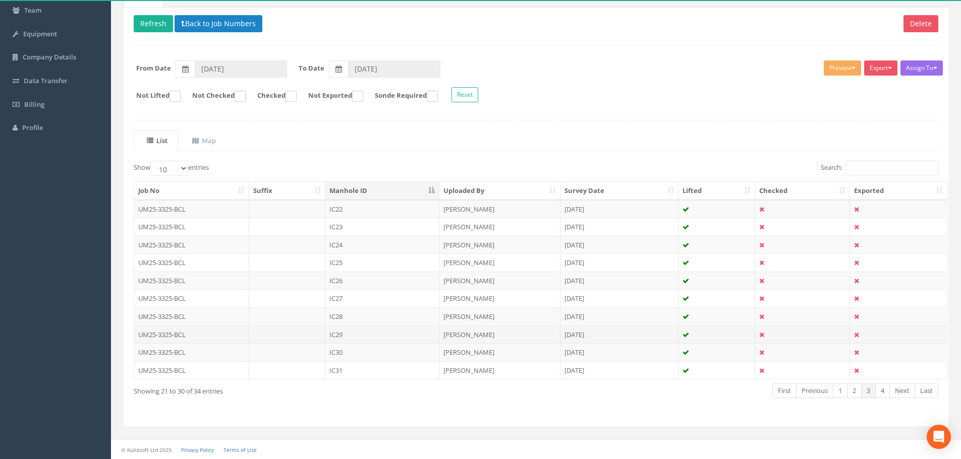
click at [373, 331] on td "IC29" at bounding box center [382, 335] width 114 height 18
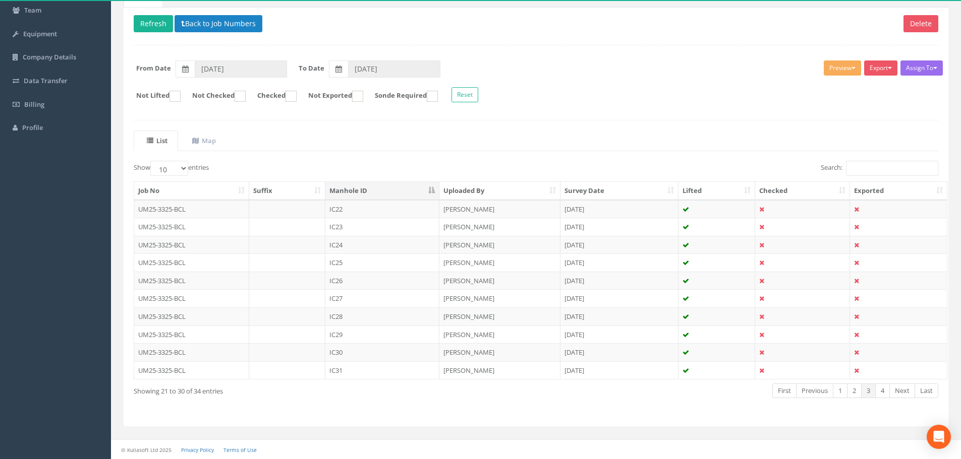
scroll to position [0, 0]
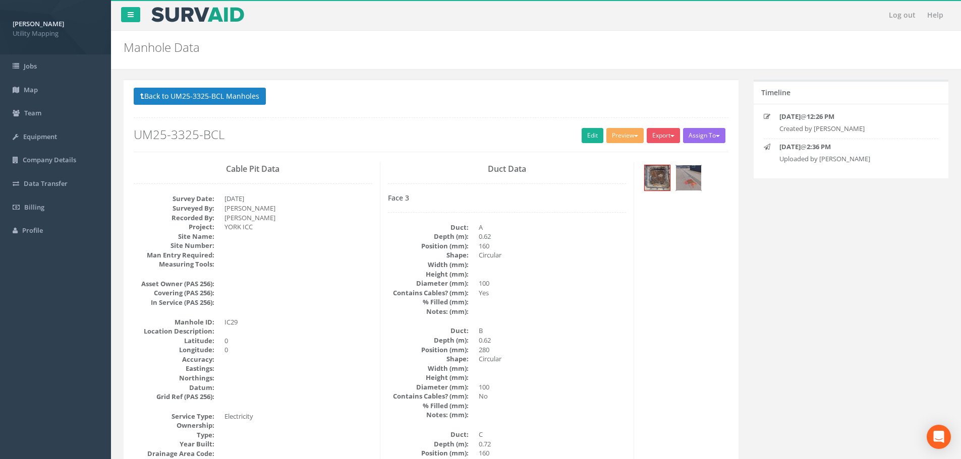
click at [692, 177] on img at bounding box center [688, 177] width 25 height 25
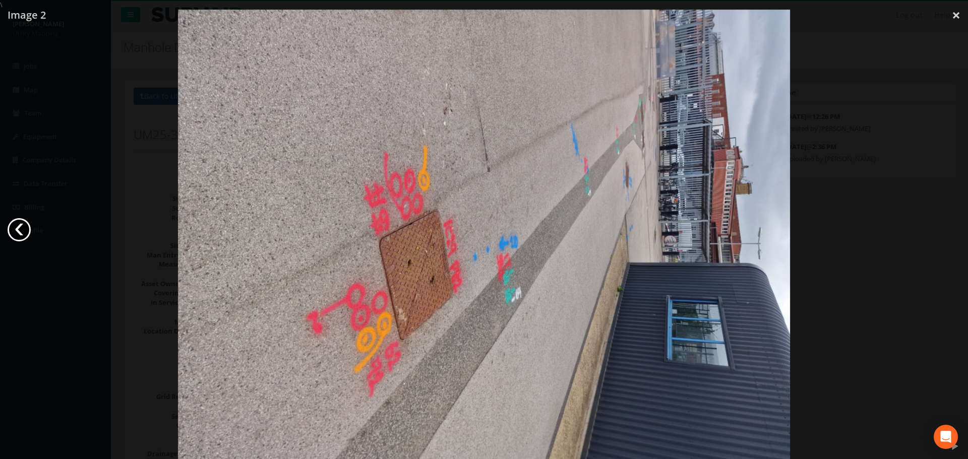
click at [20, 226] on link "‹" at bounding box center [19, 229] width 23 height 23
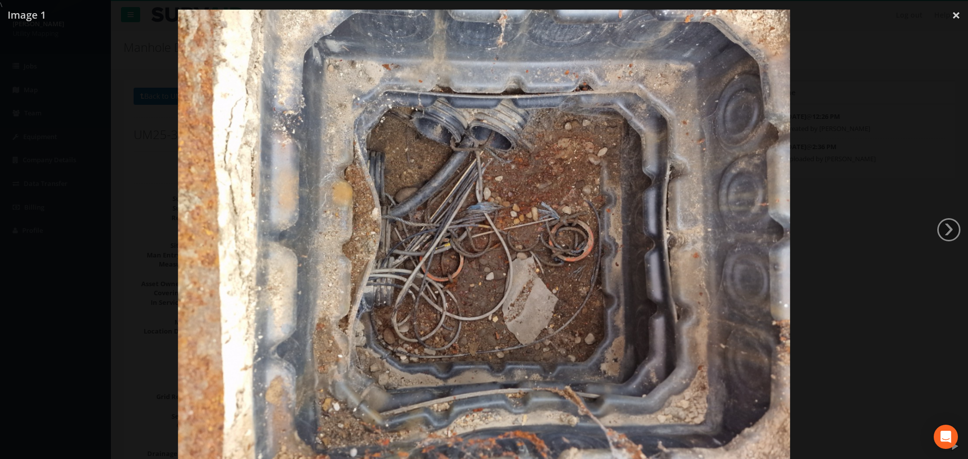
click at [128, 228] on div at bounding box center [484, 239] width 968 height 459
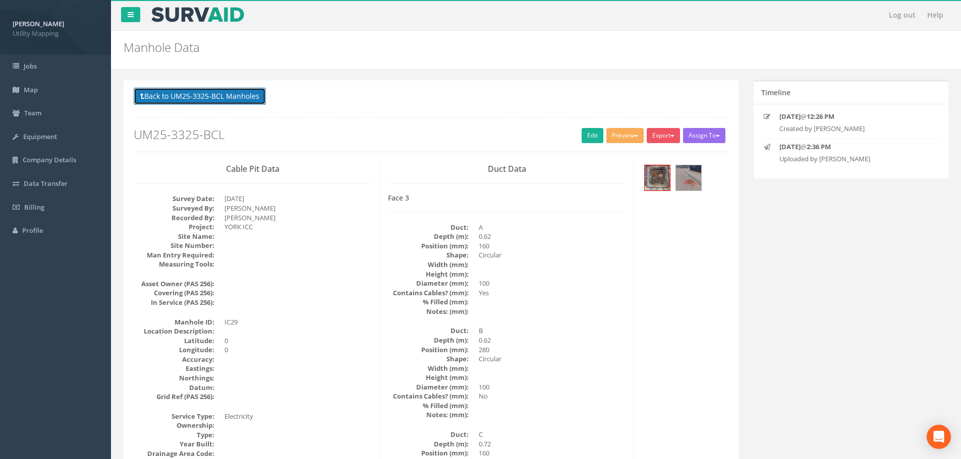
click at [229, 88] on button "Back to UM25-3325-BCL Manholes" at bounding box center [200, 96] width 132 height 17
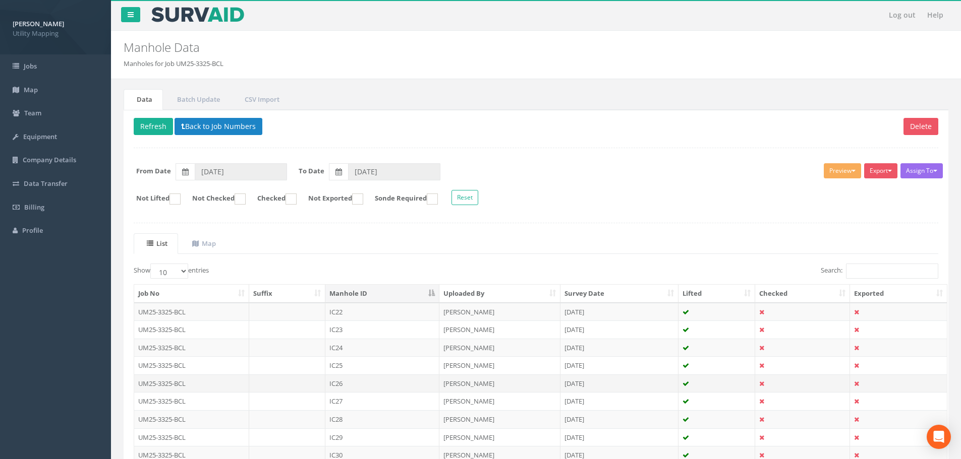
click at [365, 381] on td "IC26" at bounding box center [382, 384] width 114 height 18
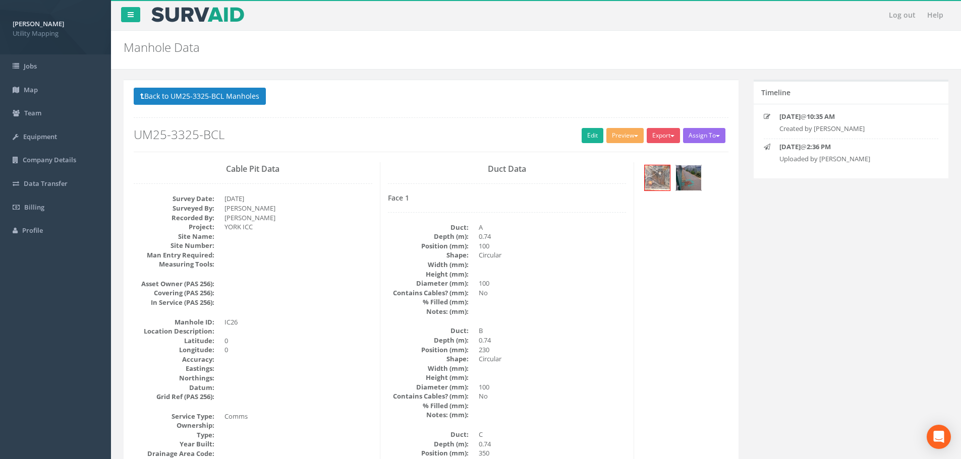
click at [685, 169] on img at bounding box center [688, 177] width 25 height 25
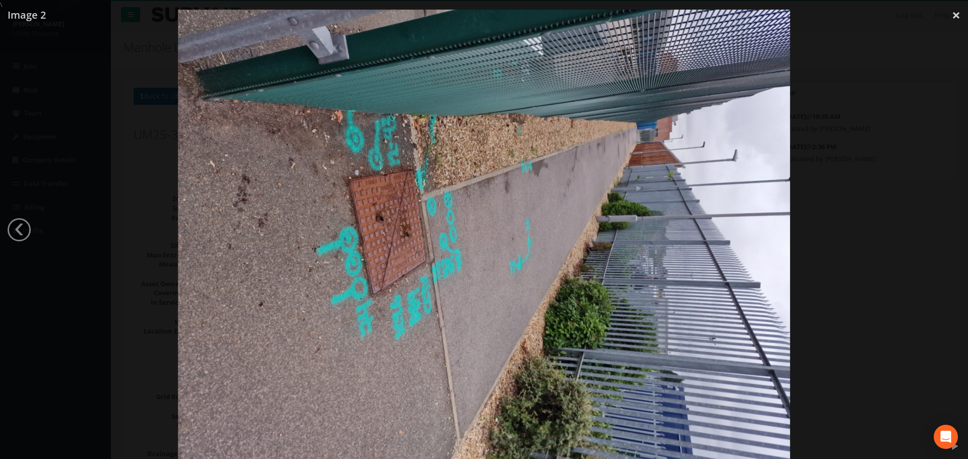
click at [125, 280] on div at bounding box center [484, 239] width 968 height 459
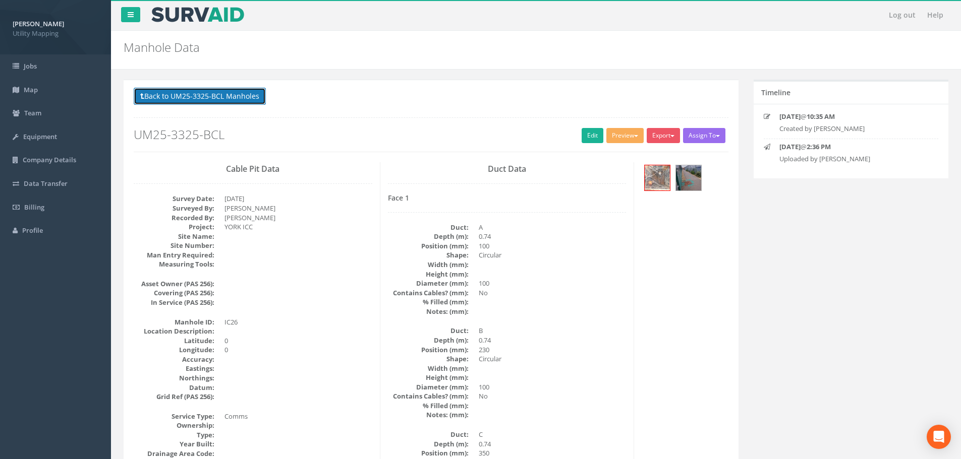
click at [234, 100] on button "Back to UM25-3325-BCL Manholes" at bounding box center [200, 96] width 132 height 17
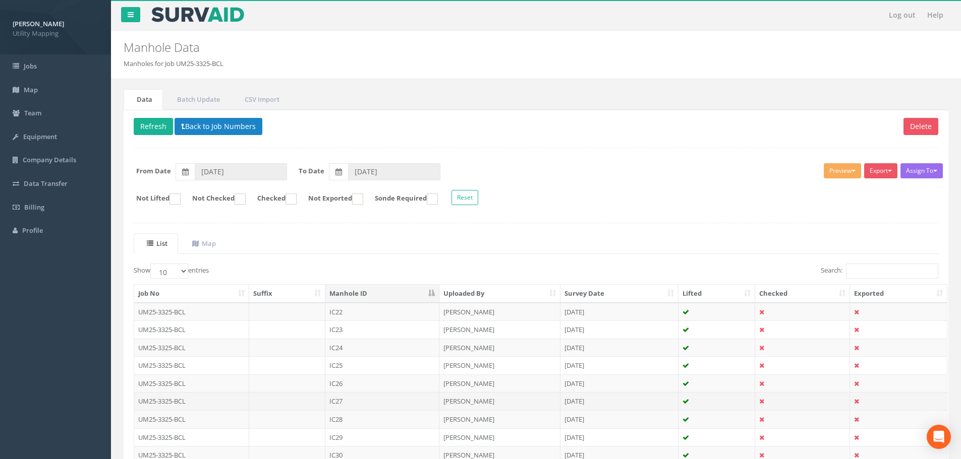
click at [360, 395] on td "IC27" at bounding box center [382, 401] width 114 height 18
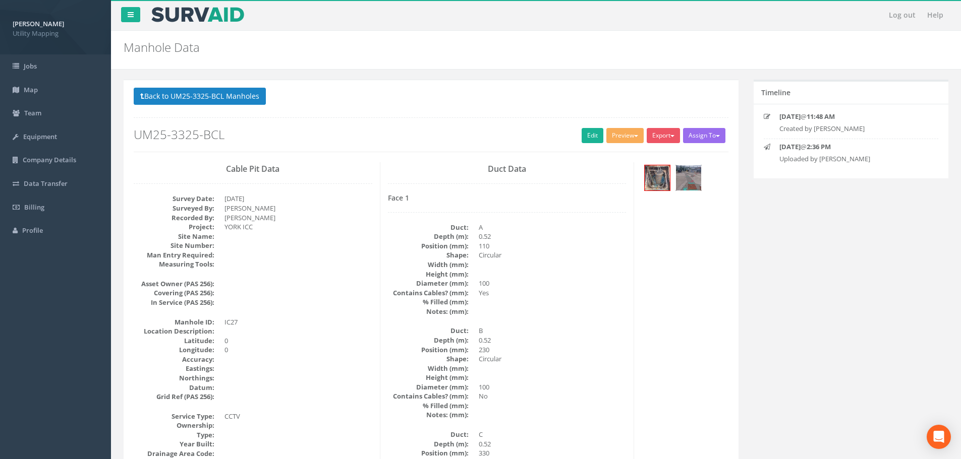
click at [692, 182] on img at bounding box center [688, 177] width 25 height 25
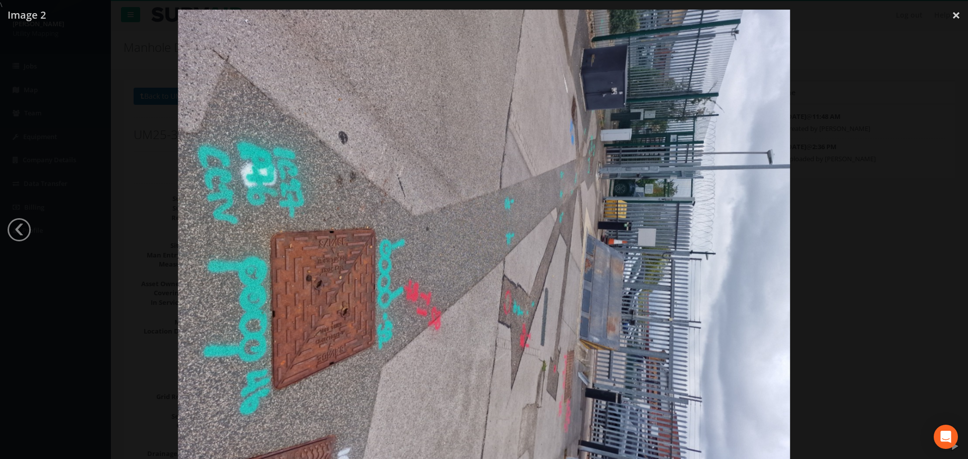
click at [125, 303] on div at bounding box center [484, 239] width 968 height 459
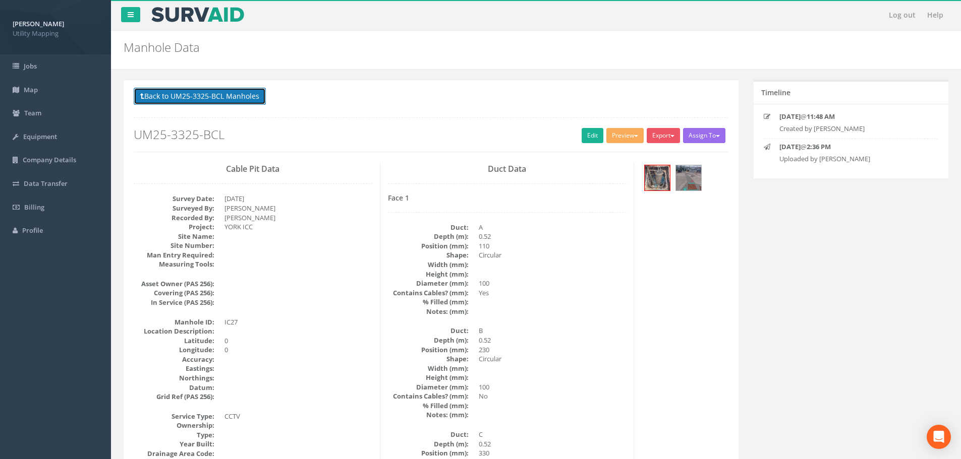
click at [234, 102] on button "Back to UM25-3325-BCL Manholes" at bounding box center [200, 96] width 132 height 17
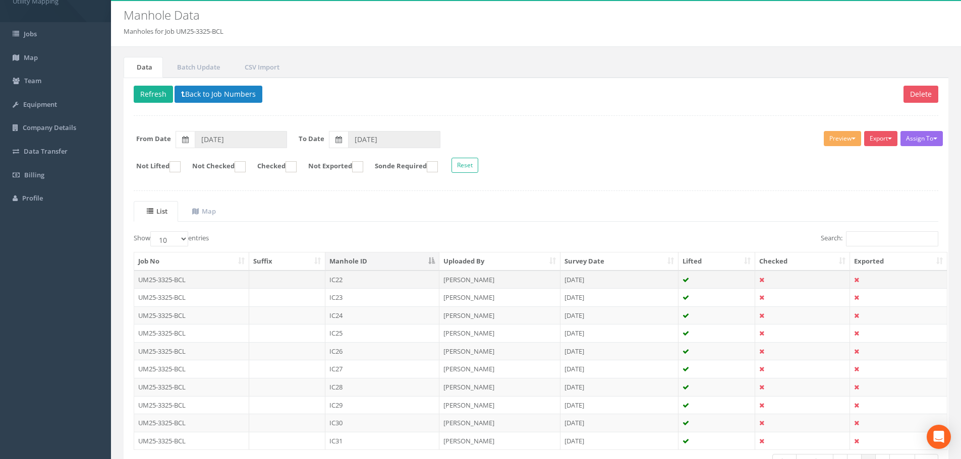
scroll to position [50, 0]
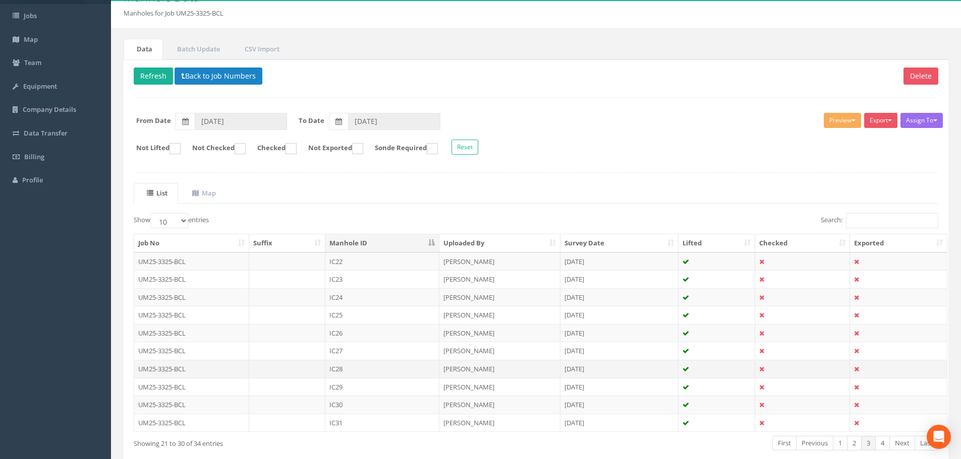
click at [355, 373] on td "IC28" at bounding box center [382, 369] width 114 height 18
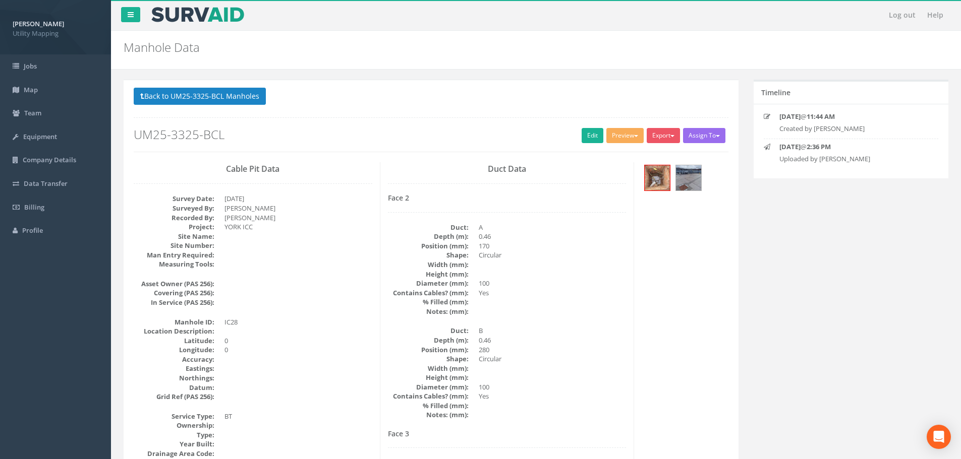
click at [702, 169] on div at bounding box center [685, 179] width 86 height 34
click at [690, 183] on img at bounding box center [688, 177] width 25 height 25
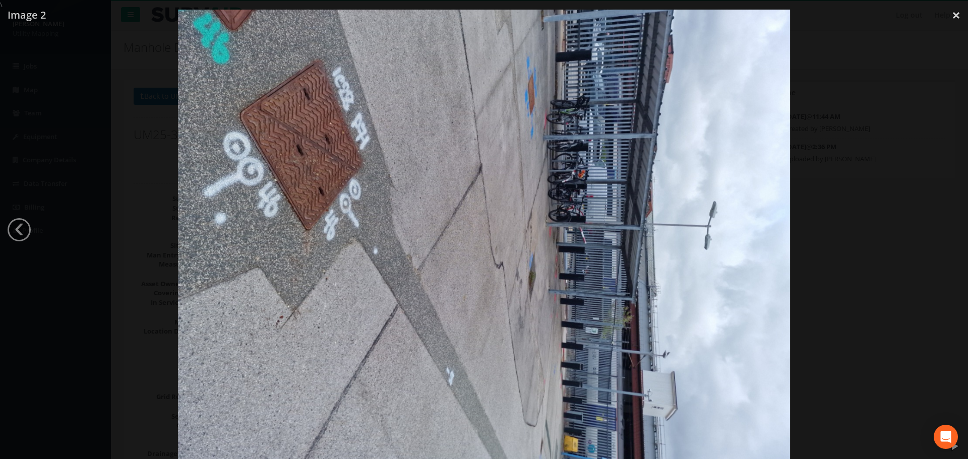
click at [135, 162] on div at bounding box center [484, 239] width 968 height 459
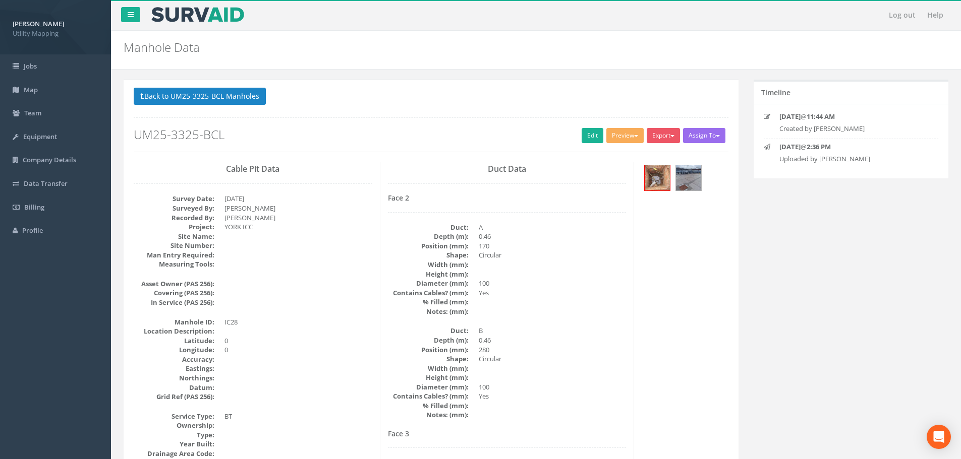
click at [233, 105] on p "Back to UM25-3325-BCL Manholes Back to Map" at bounding box center [431, 98] width 595 height 20
click at [234, 99] on button "Back to UM25-3325-BCL Manholes" at bounding box center [200, 96] width 132 height 17
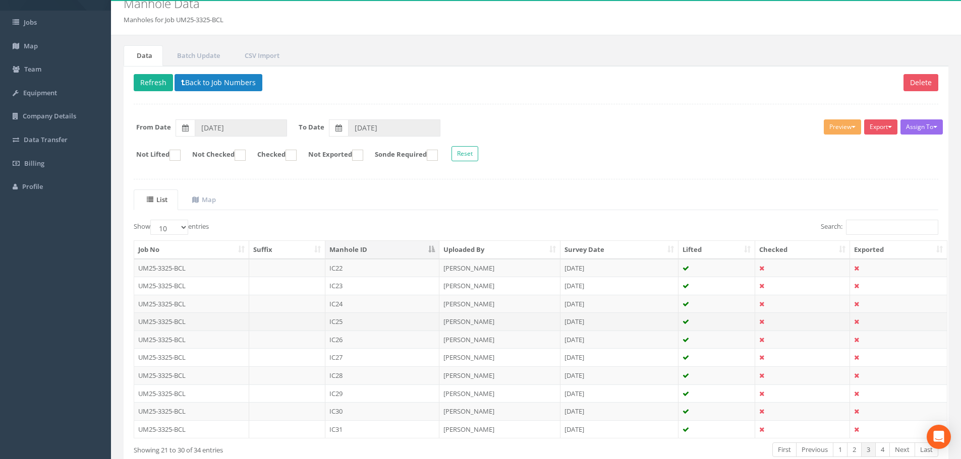
scroll to position [101, 0]
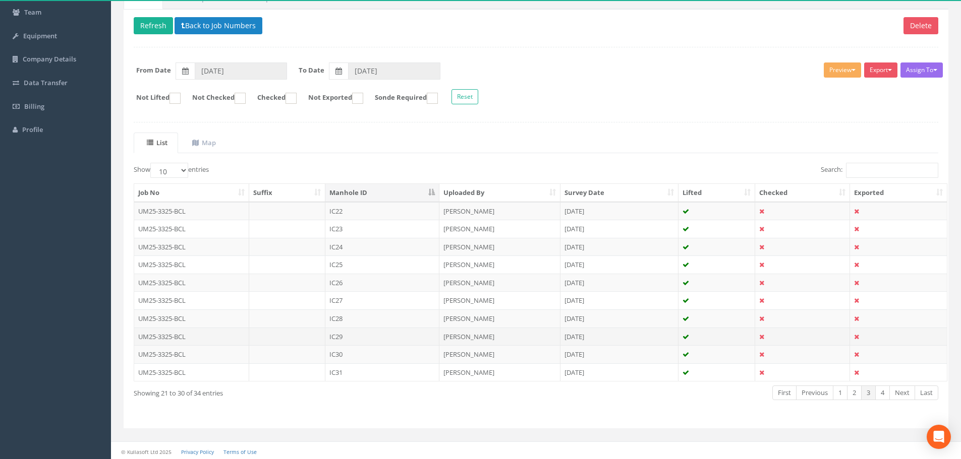
click at [362, 336] on td "IC29" at bounding box center [382, 337] width 114 height 18
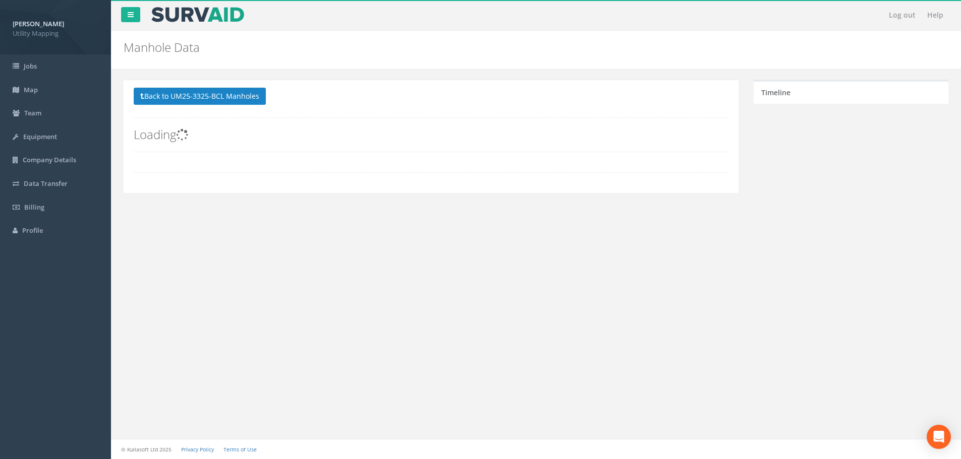
scroll to position [0, 0]
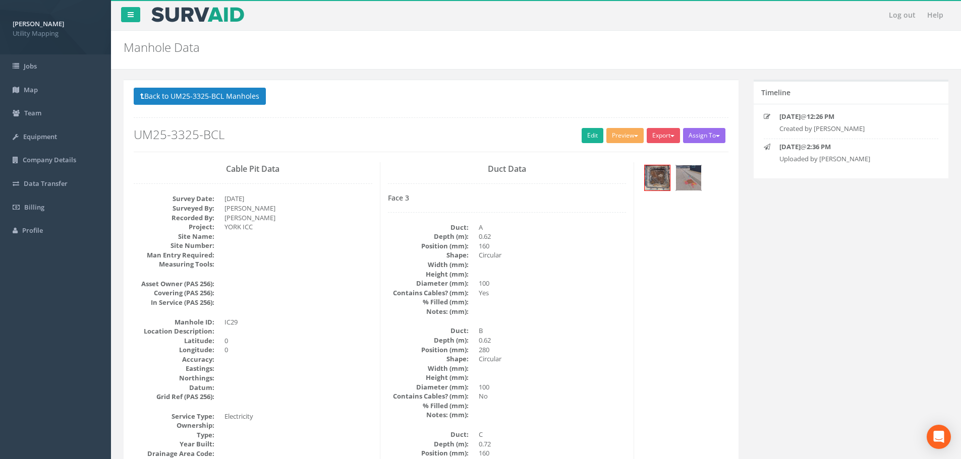
click at [698, 180] on img at bounding box center [688, 177] width 25 height 25
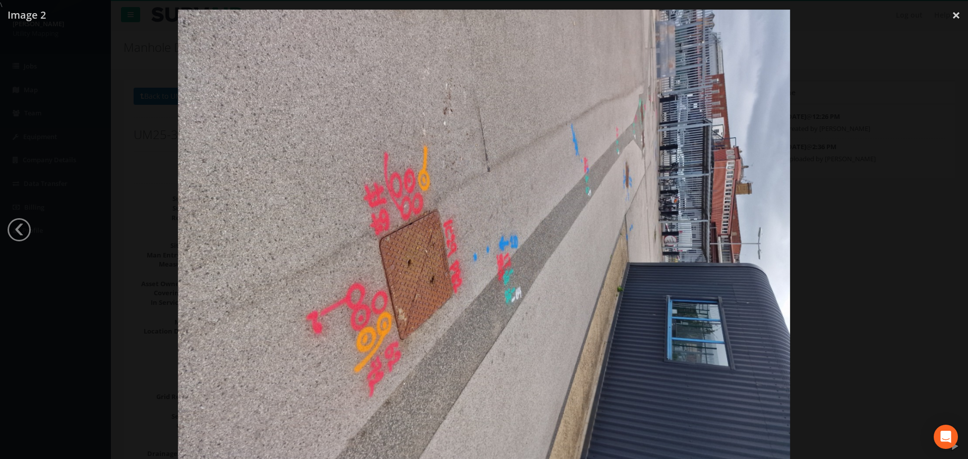
click at [110, 296] on div at bounding box center [484, 239] width 968 height 459
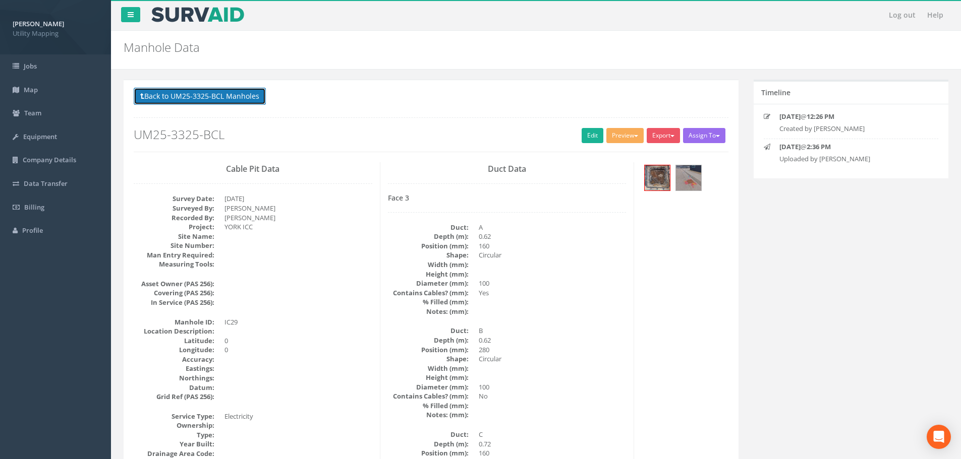
click at [229, 93] on button "Back to UM25-3325-BCL Manholes" at bounding box center [200, 96] width 132 height 17
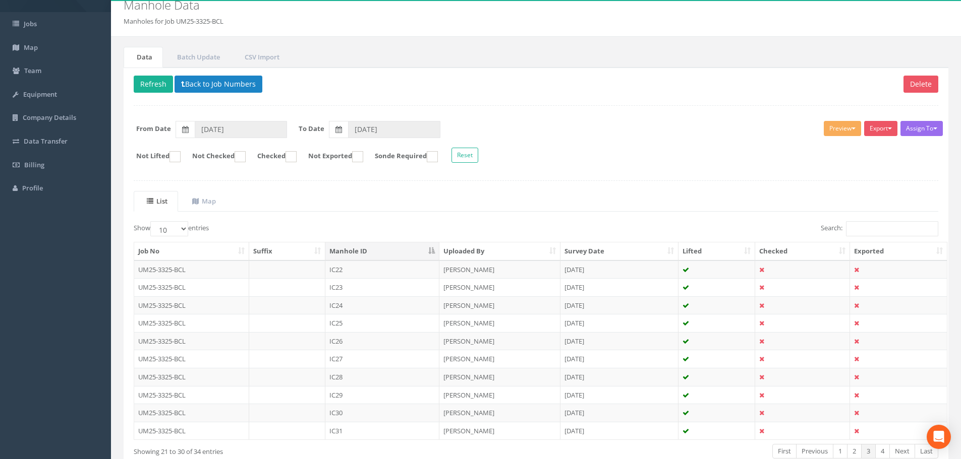
scroll to position [101, 0]
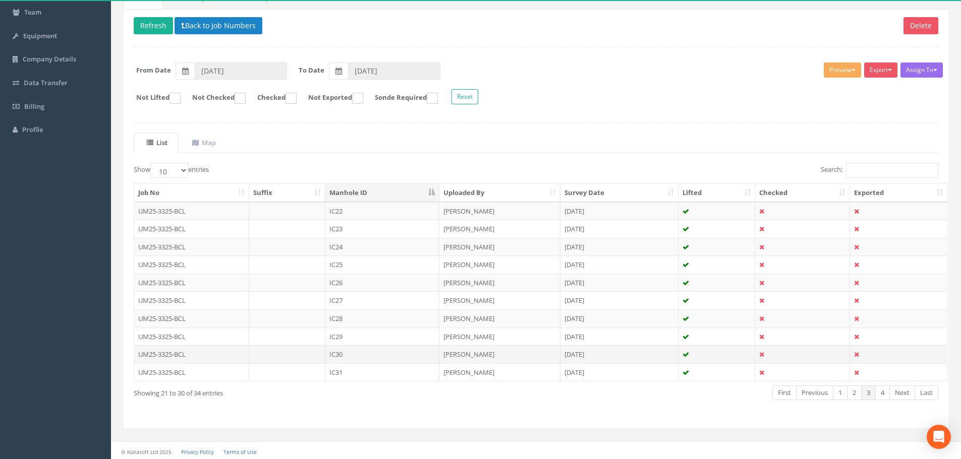
click at [354, 356] on td "IC30" at bounding box center [382, 354] width 114 height 18
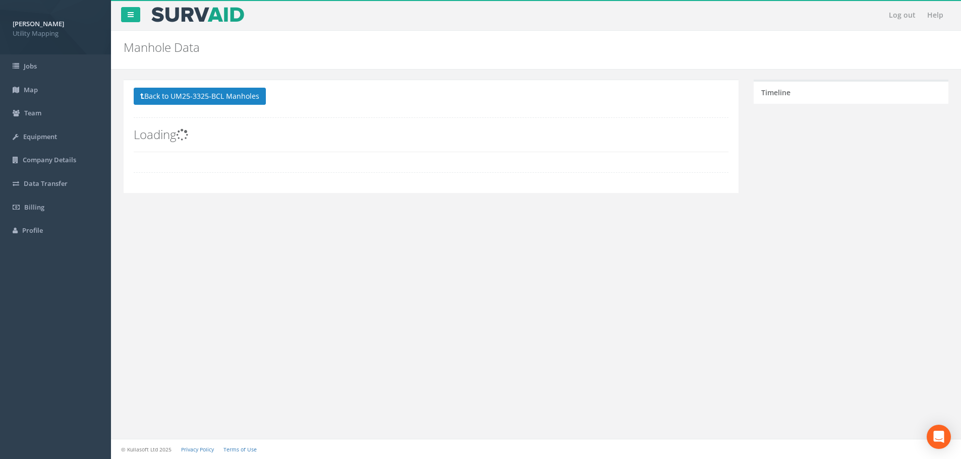
scroll to position [0, 0]
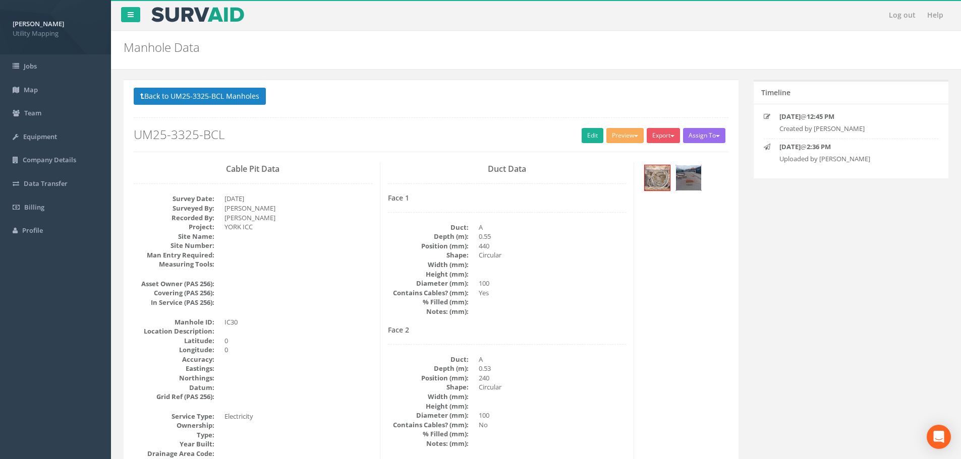
click at [692, 186] on img at bounding box center [688, 177] width 25 height 25
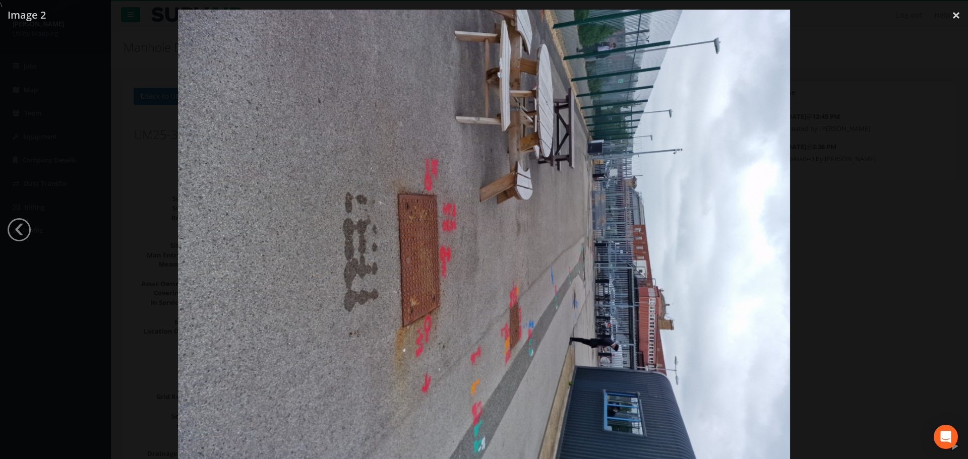
click at [102, 272] on div at bounding box center [484, 239] width 968 height 459
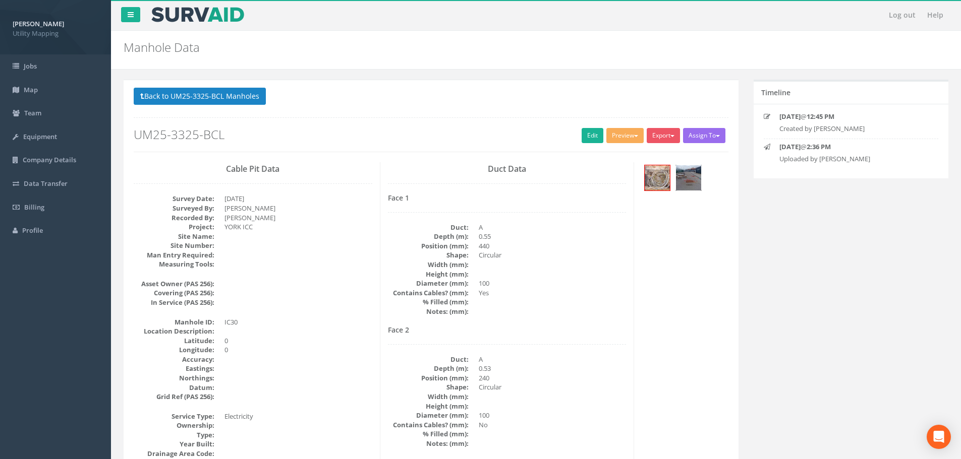
click at [694, 180] on img at bounding box center [688, 177] width 25 height 25
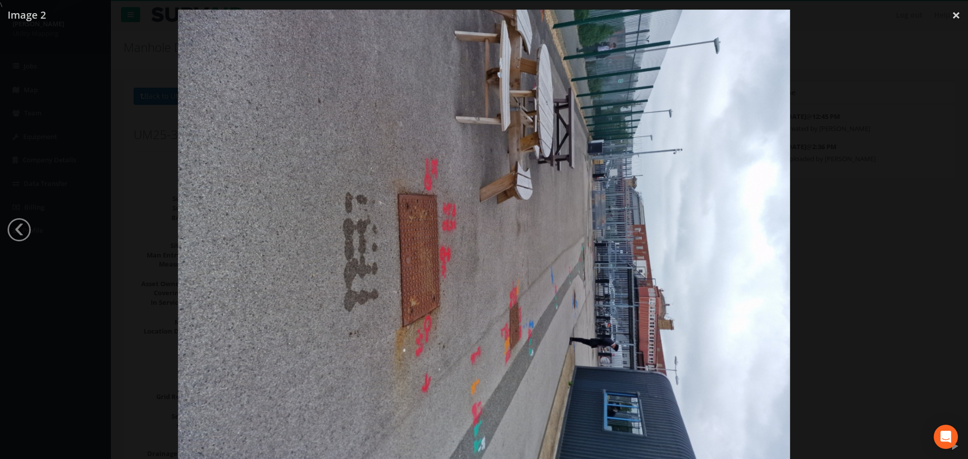
click at [106, 55] on div at bounding box center [484, 239] width 968 height 459
